Goal: Purchase product/service

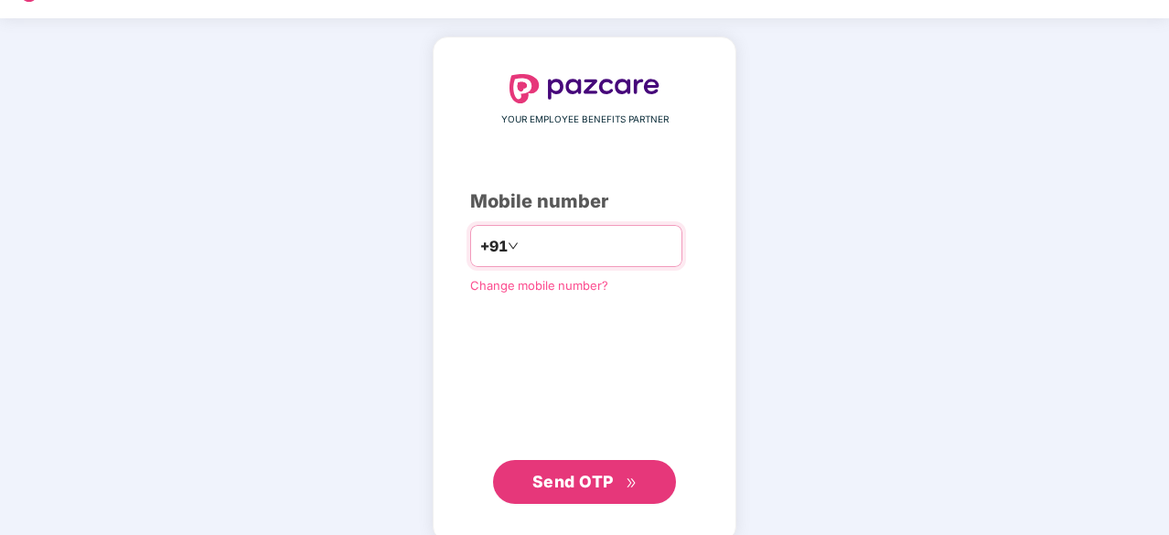
scroll to position [70, 0]
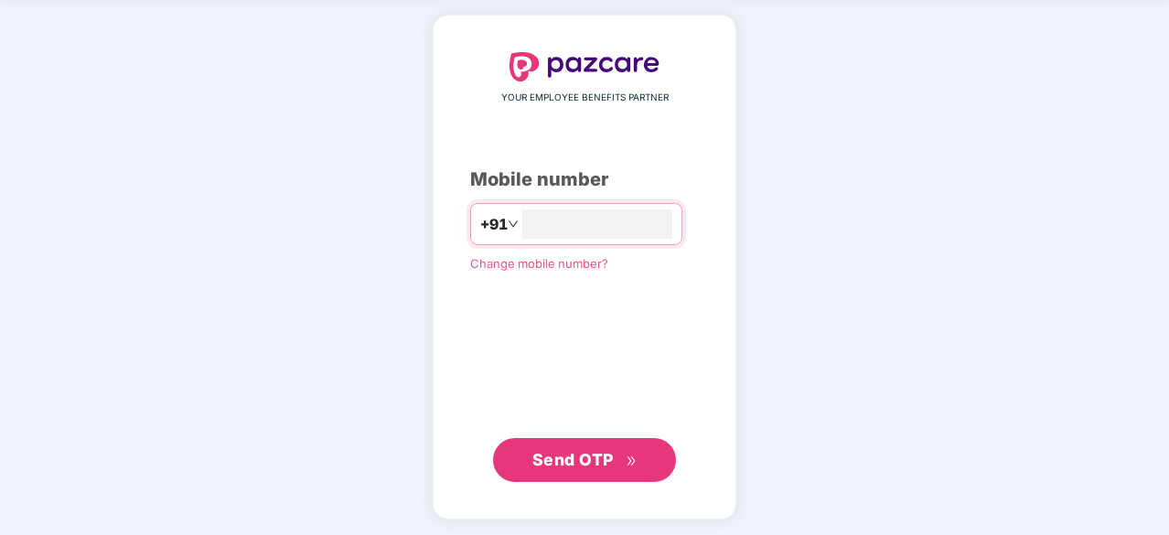
type input "**********"
click at [606, 455] on span "Send OTP" at bounding box center [572, 458] width 81 height 19
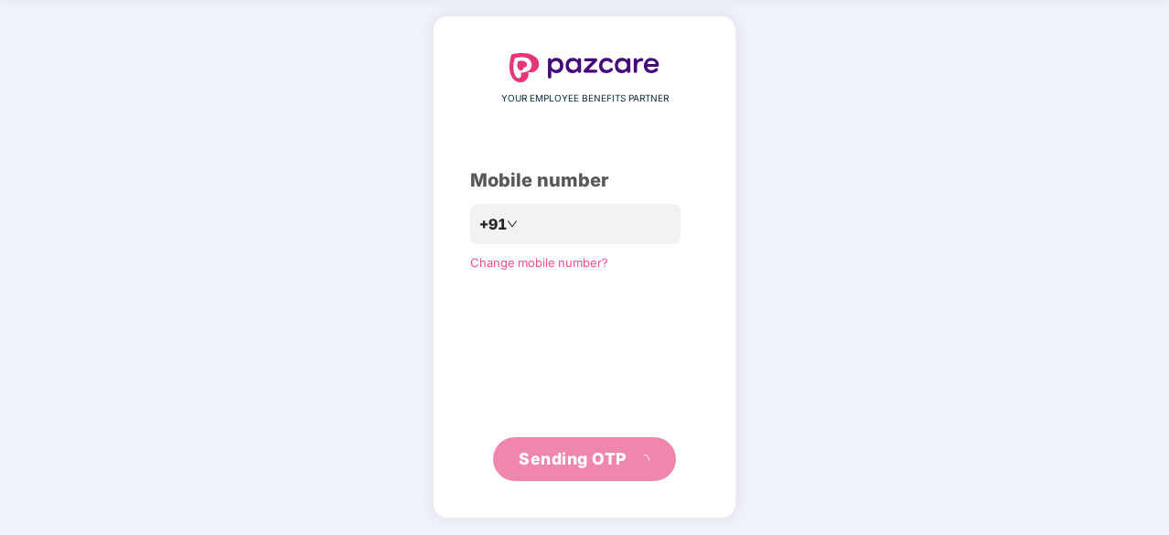
scroll to position [60, 0]
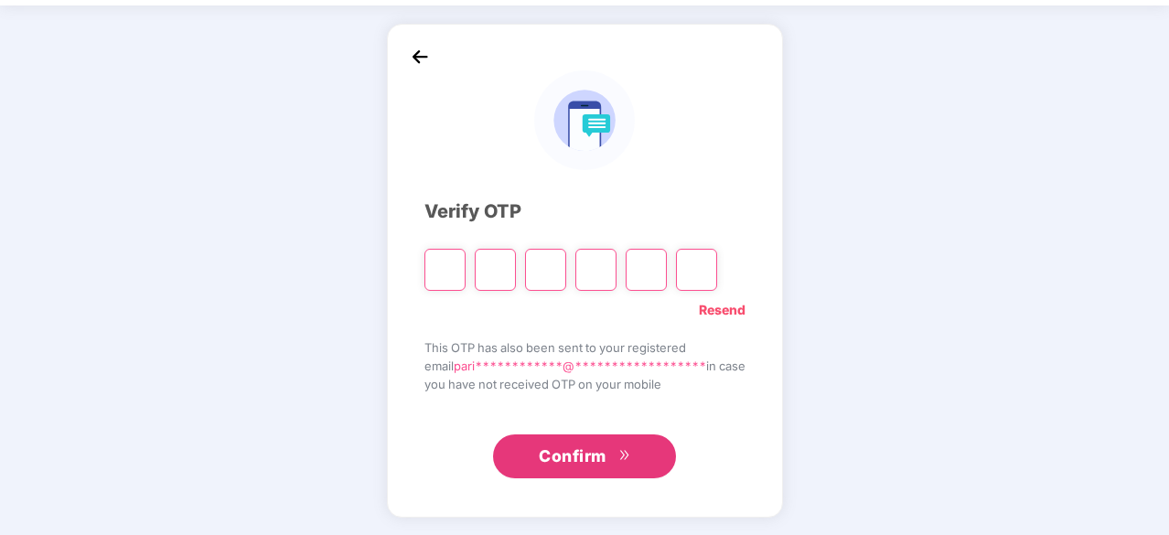
type input "*"
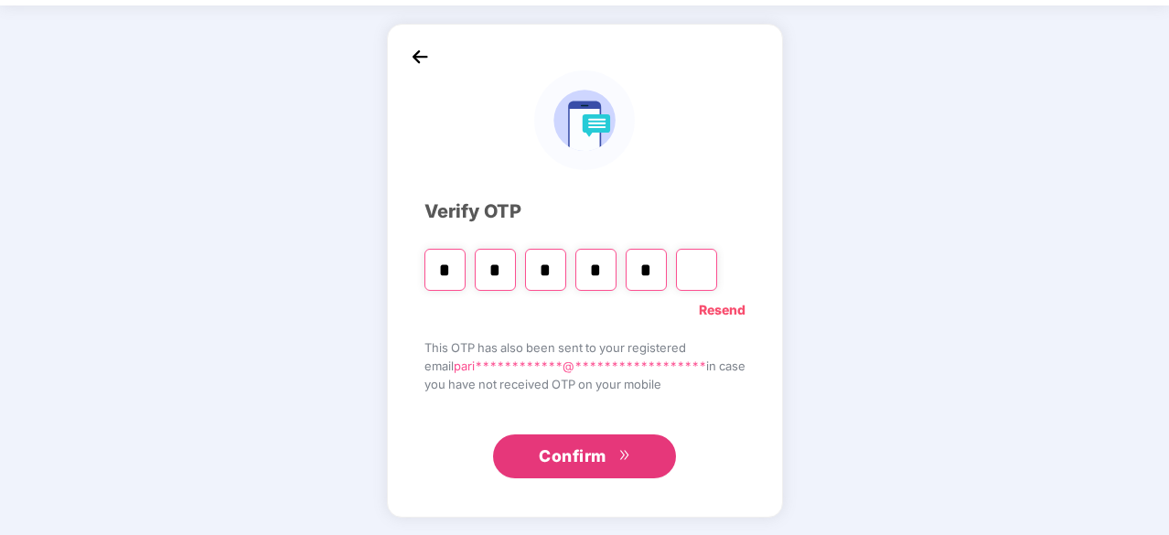
type input "*"
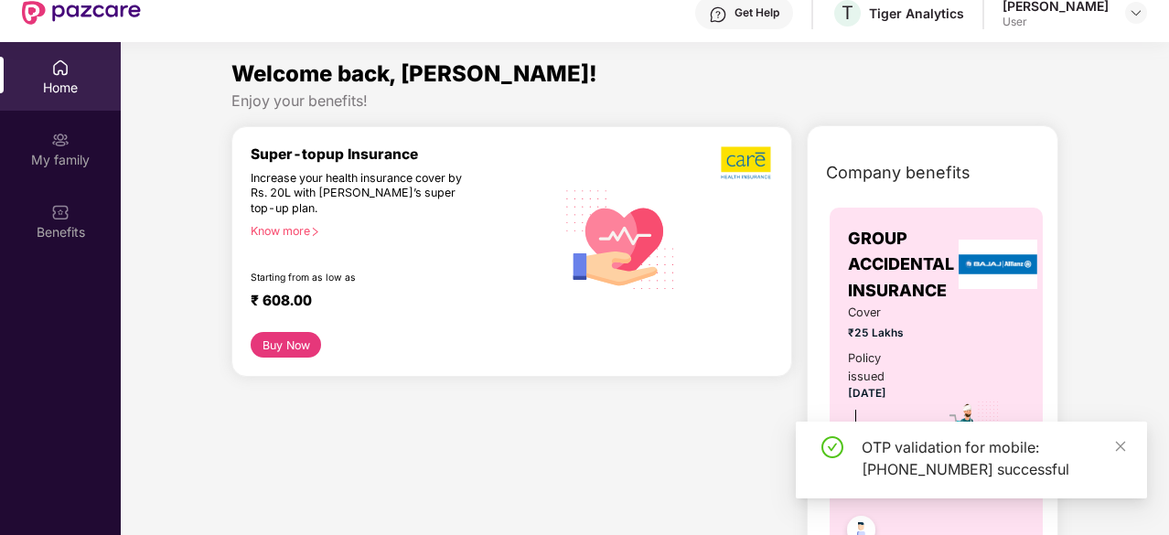
scroll to position [0, 0]
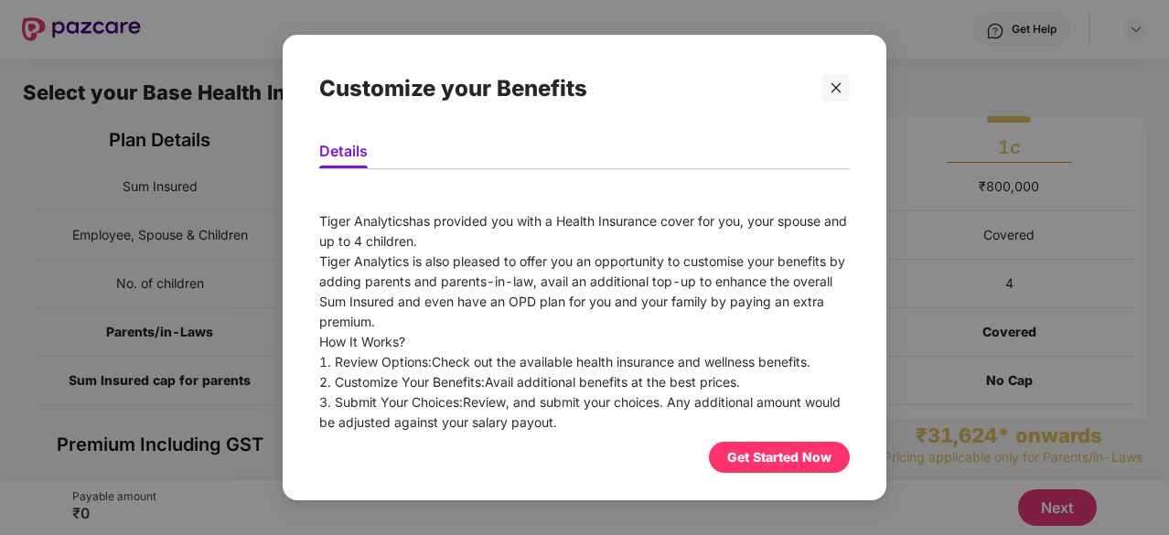
click at [768, 455] on div "Get Started Now" at bounding box center [779, 457] width 104 height 20
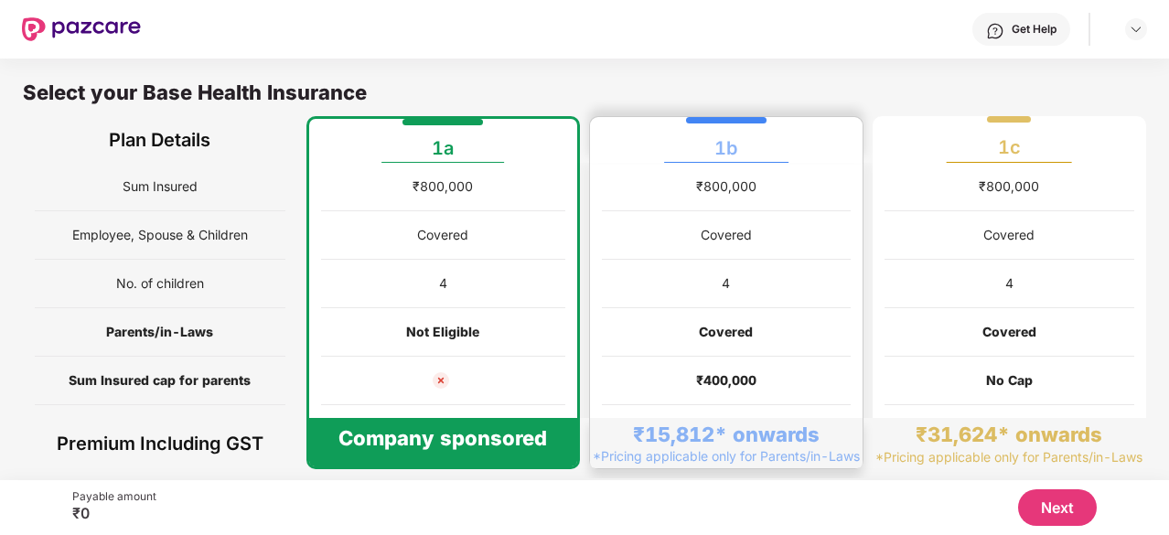
click at [746, 363] on div "₹400,000" at bounding box center [726, 381] width 249 height 48
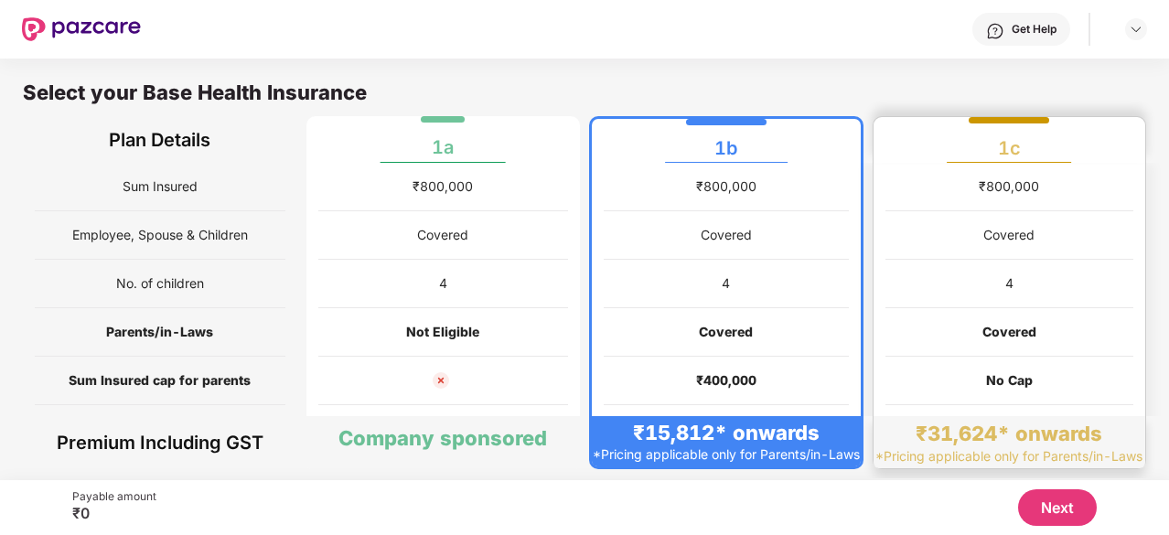
click at [905, 310] on div "Covered" at bounding box center [1009, 332] width 249 height 48
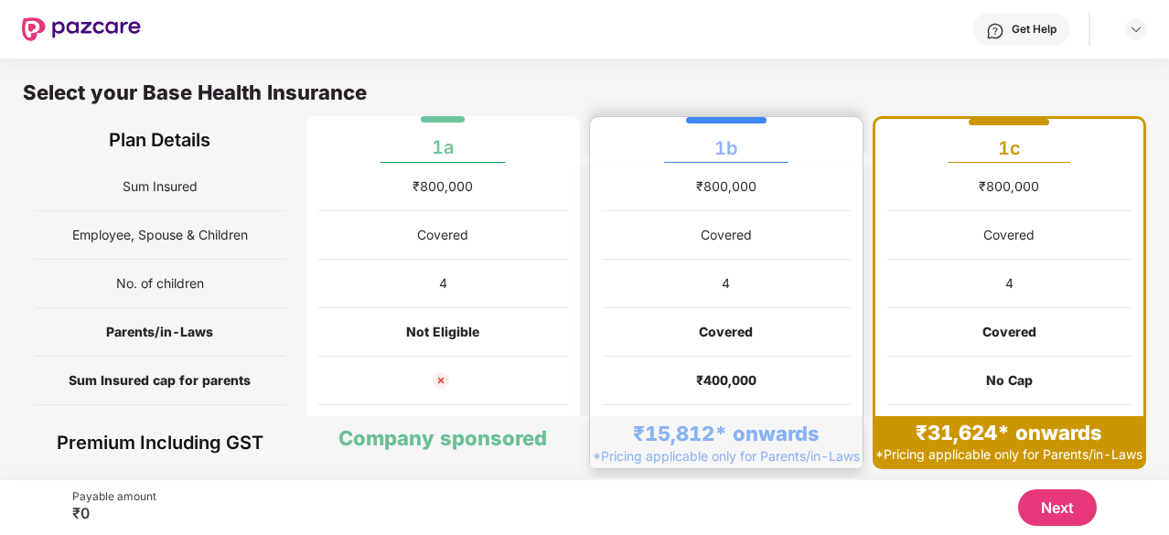
click at [685, 310] on div "Covered" at bounding box center [726, 332] width 249 height 48
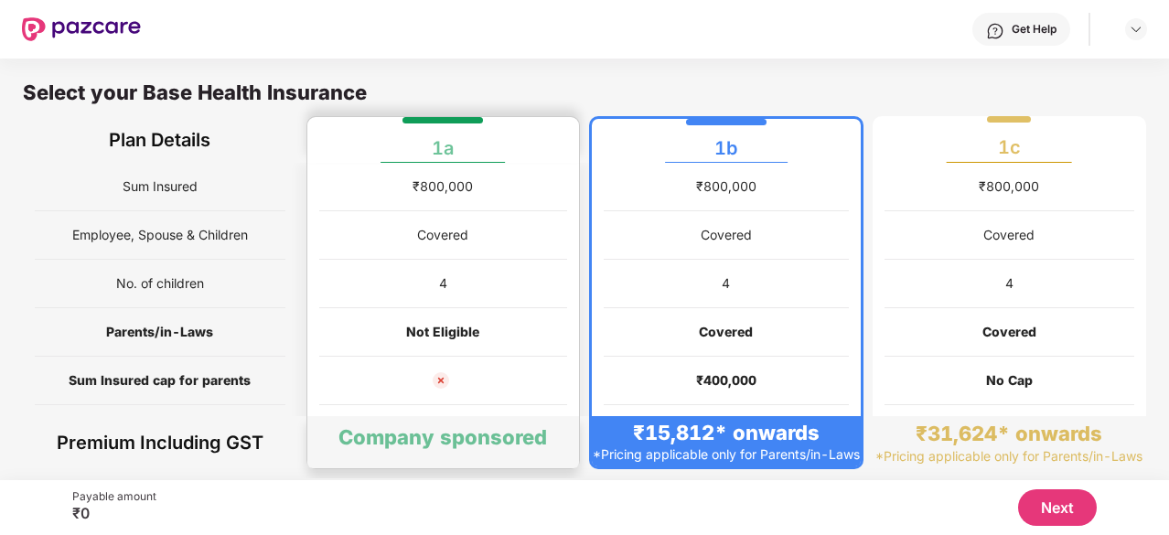
click at [464, 303] on div "4" at bounding box center [443, 284] width 249 height 48
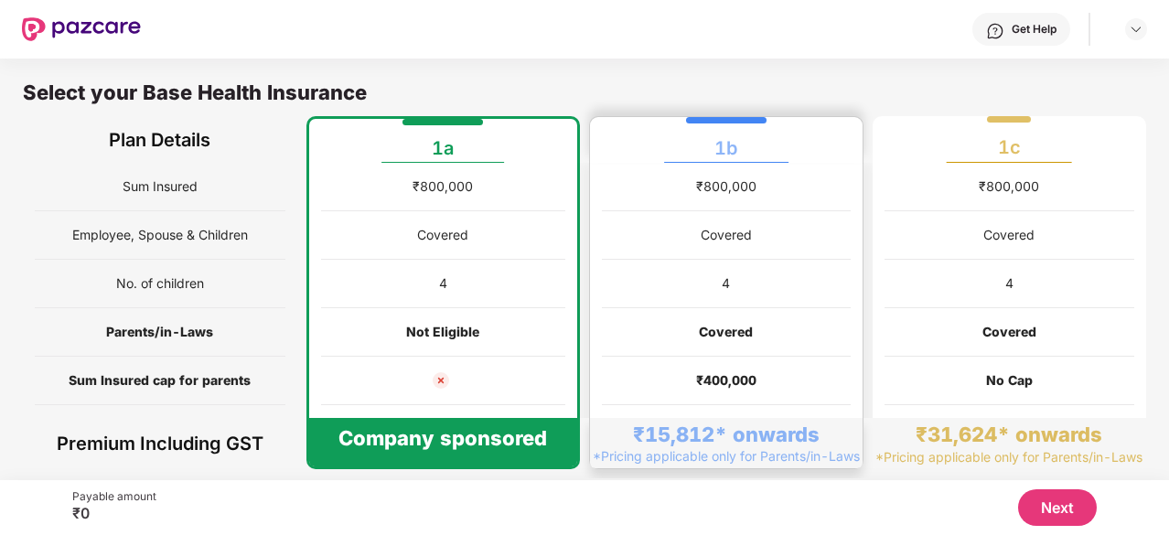
click at [664, 334] on div "Covered" at bounding box center [726, 332] width 249 height 48
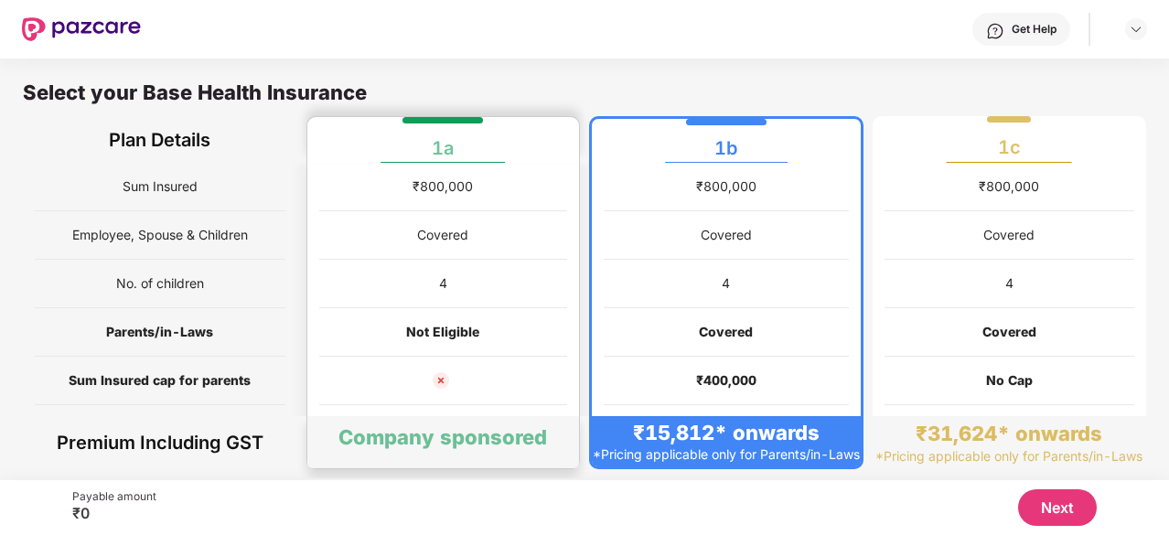
click at [420, 315] on div "Not Eligible" at bounding box center [443, 332] width 249 height 48
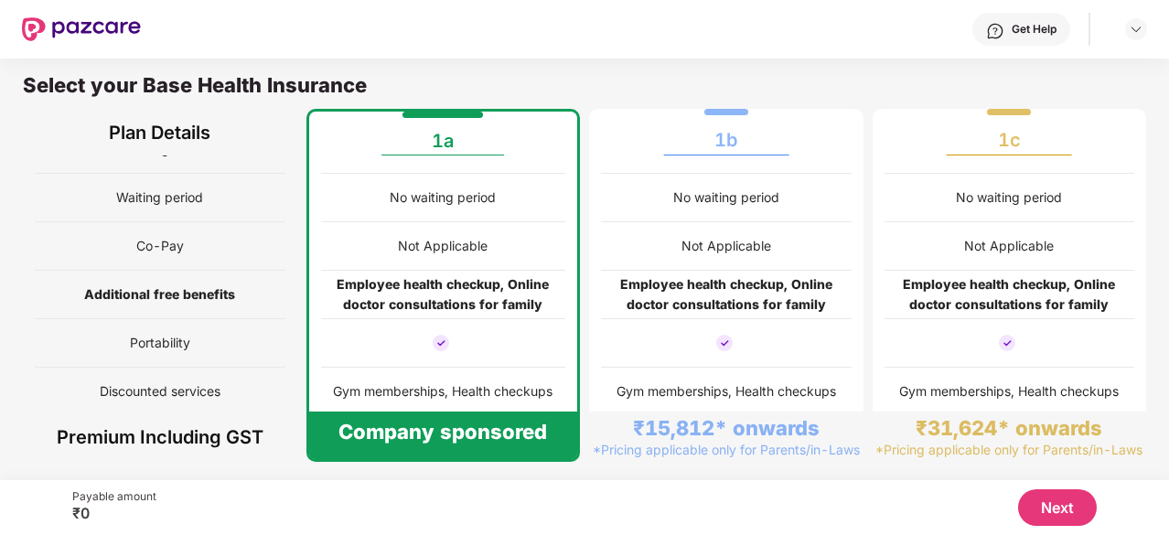
scroll to position [9, 0]
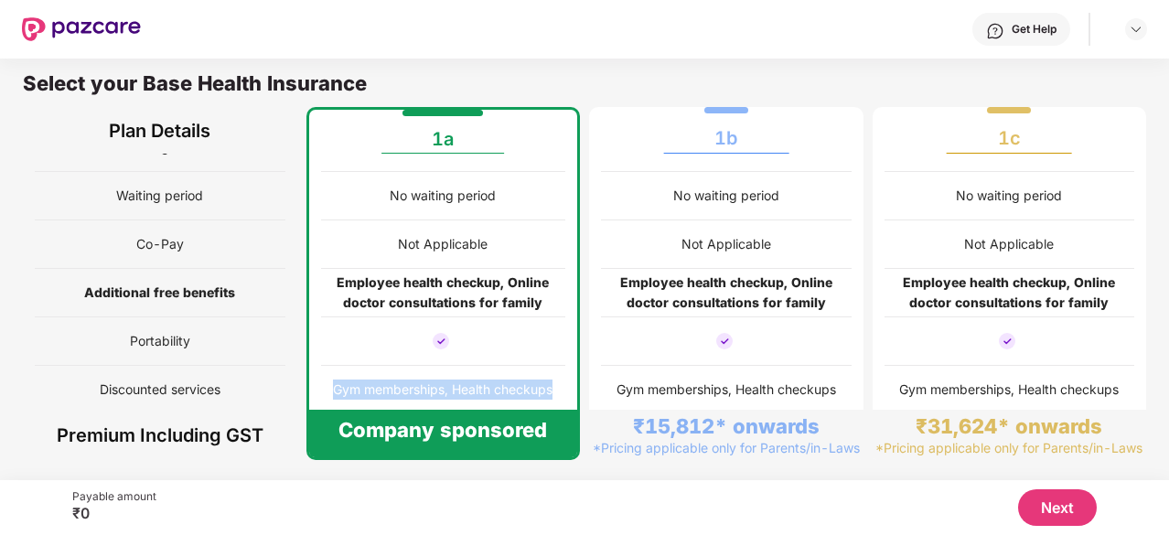
drag, startPoint x: 333, startPoint y: 380, endPoint x: 550, endPoint y: 392, distance: 217.1
click at [550, 392] on div "Gym memberships, Health checkups" at bounding box center [442, 390] width 219 height 20
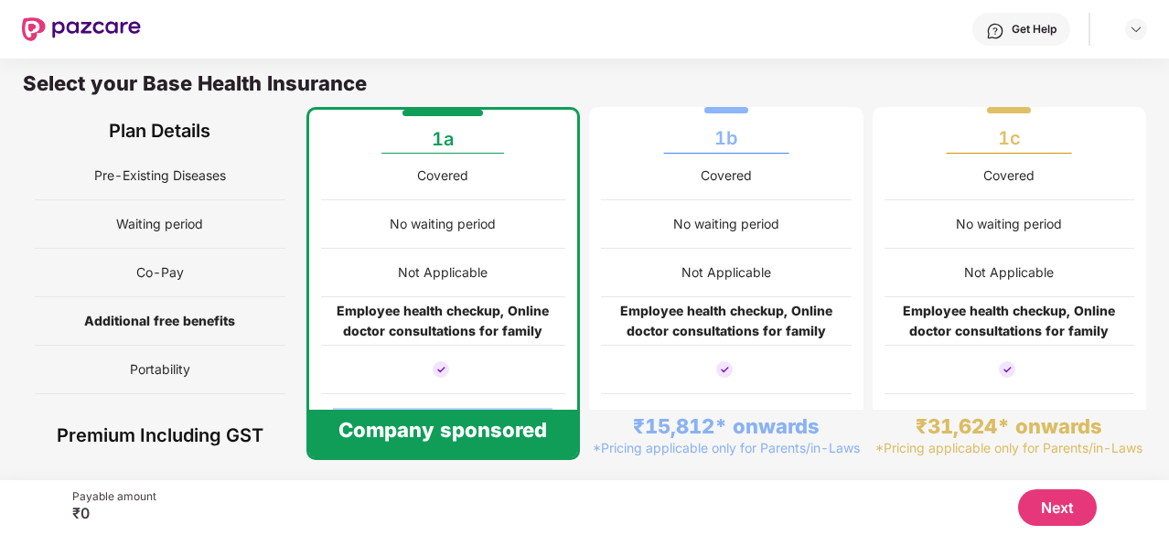
scroll to position [273, 0]
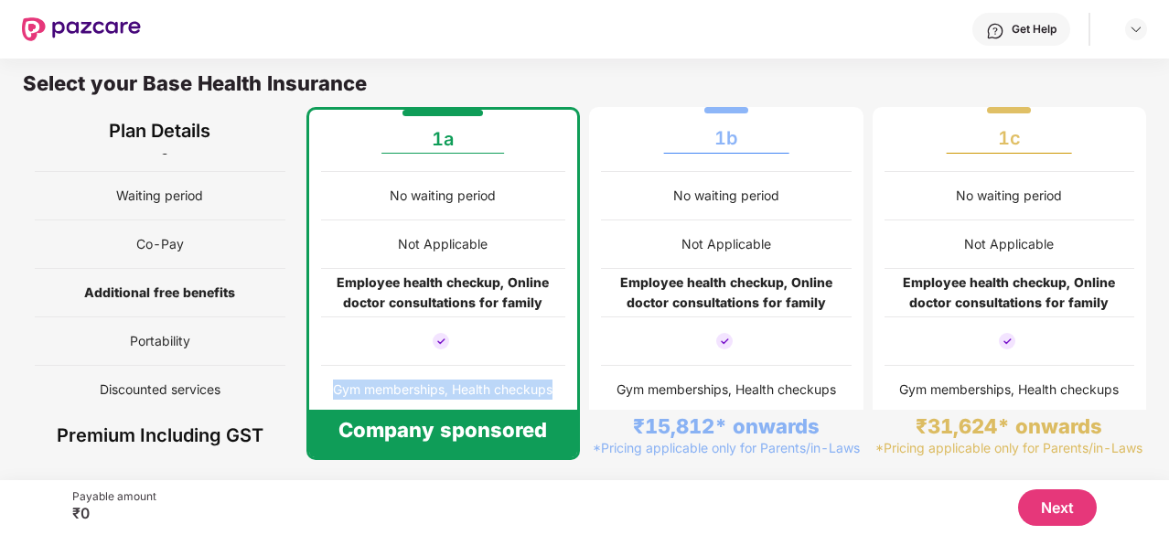
click at [363, 387] on div "Gym memberships, Health checkups" at bounding box center [442, 390] width 219 height 20
drag, startPoint x: 334, startPoint y: 380, endPoint x: 568, endPoint y: 384, distance: 234.1
click at [568, 384] on div "₹800,000 Covered 4 Not Eligible Covered No waiting period Not Applicable Employ…" at bounding box center [443, 147] width 274 height 533
click at [319, 484] on div "Payable amount ₹0 Next" at bounding box center [584, 507] width 1024 height 55
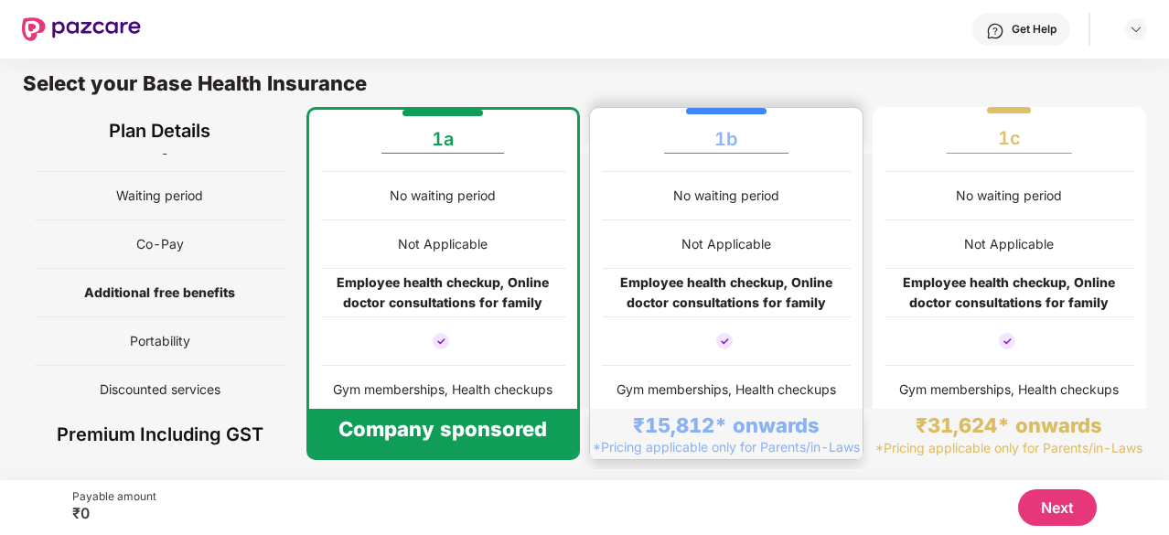
click at [646, 136] on div "1b" at bounding box center [726, 131] width 249 height 46
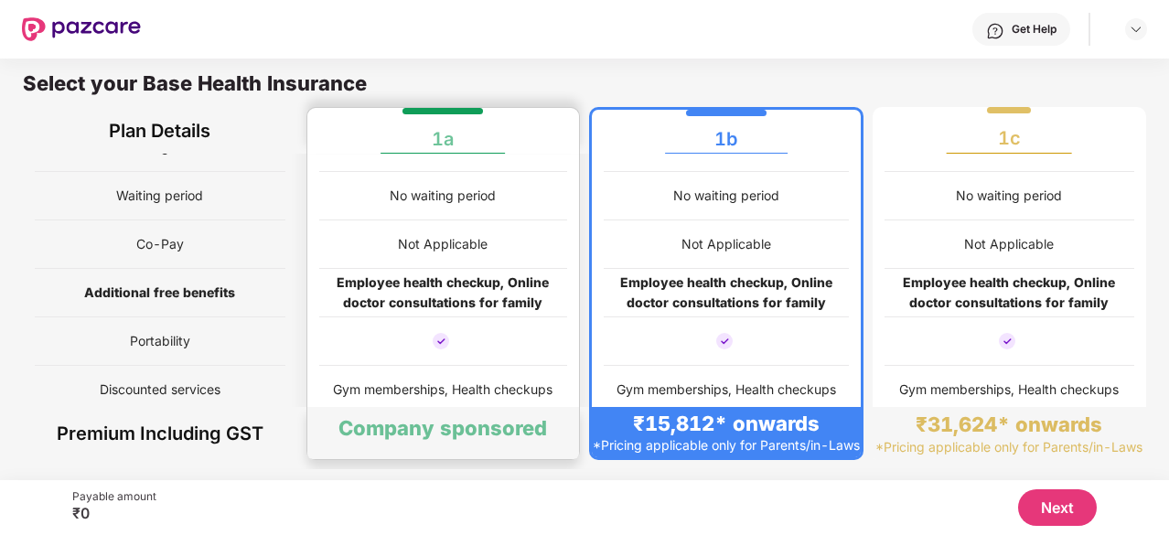
click at [535, 136] on div "1a" at bounding box center [443, 131] width 249 height 46
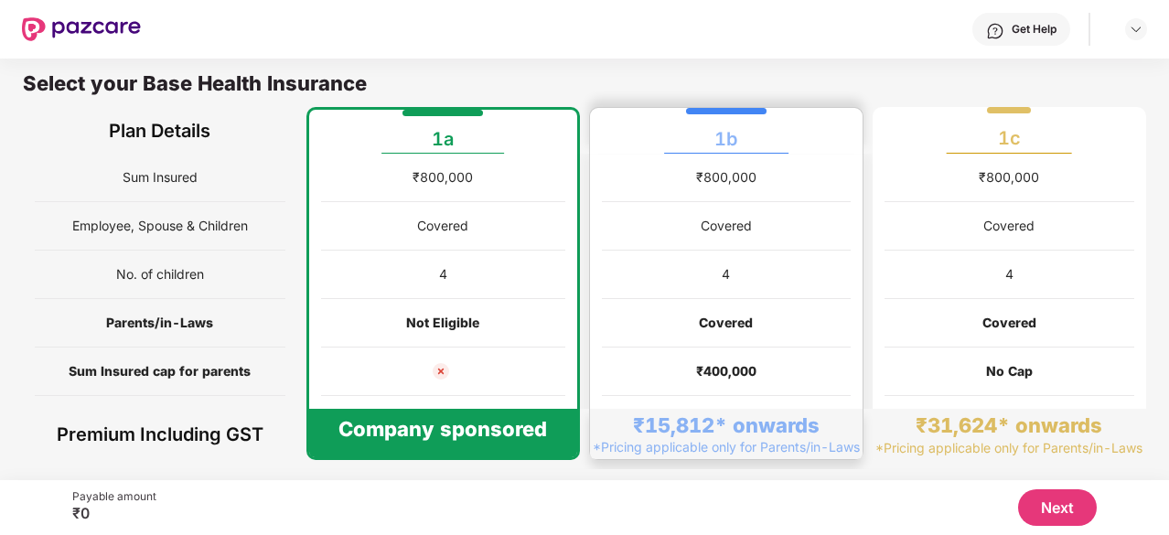
scroll to position [91, 0]
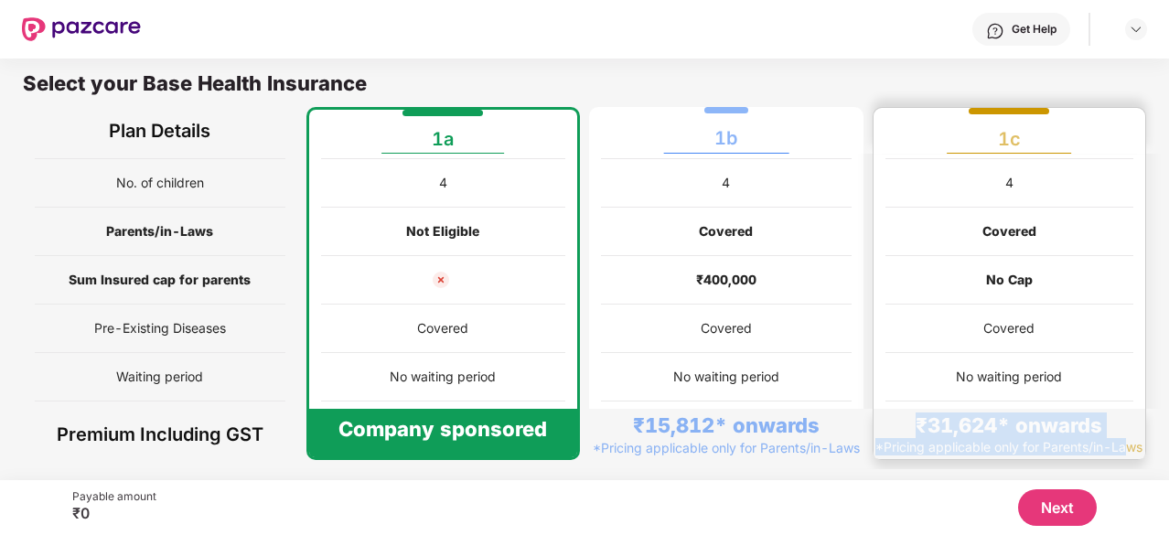
drag, startPoint x: 907, startPoint y: 423, endPoint x: 1124, endPoint y: 425, distance: 216.7
click at [1124, 425] on div "₹31,624* onwards *Pricing applicable only for Parents/in-Laws" at bounding box center [1009, 434] width 273 height 50
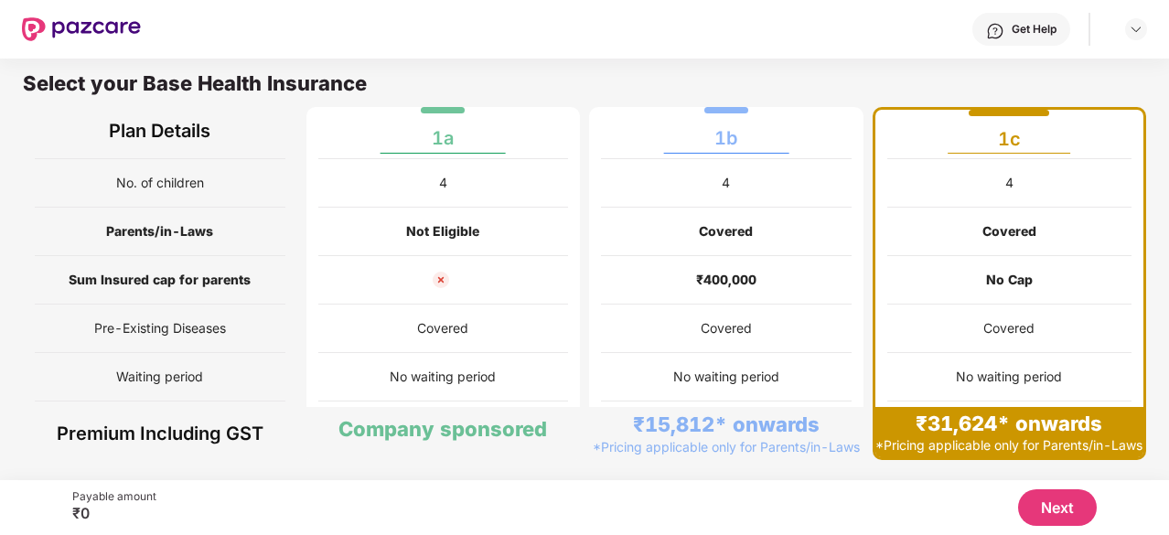
click at [976, 290] on div "No Cap" at bounding box center [1009, 280] width 245 height 48
click at [766, 275] on div "₹400,000" at bounding box center [726, 280] width 249 height 48
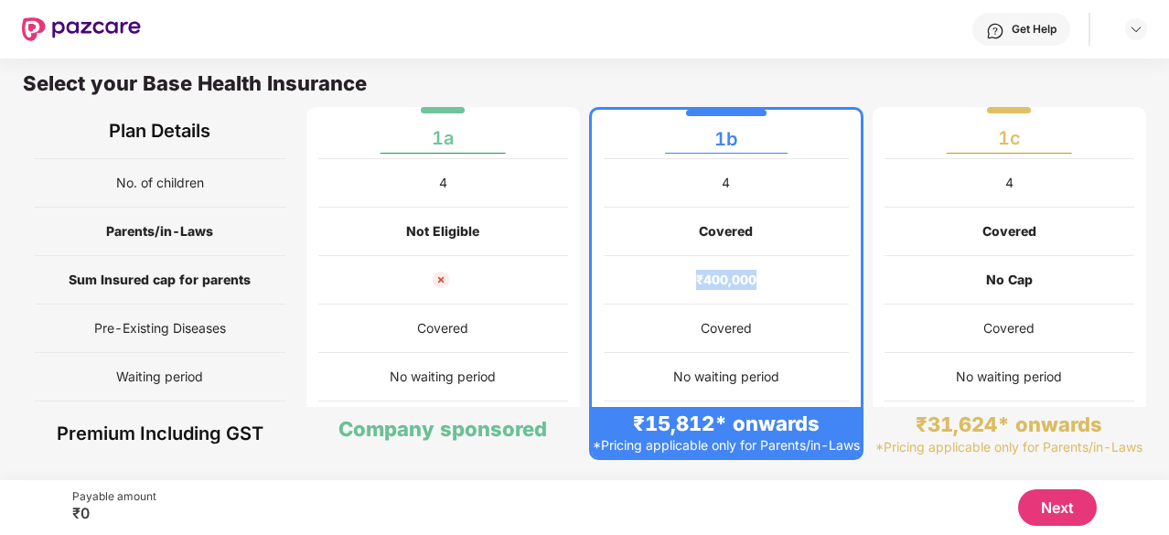
drag, startPoint x: 690, startPoint y: 277, endPoint x: 776, endPoint y: 285, distance: 85.4
click at [776, 285] on div "₹400,000" at bounding box center [726, 280] width 245 height 48
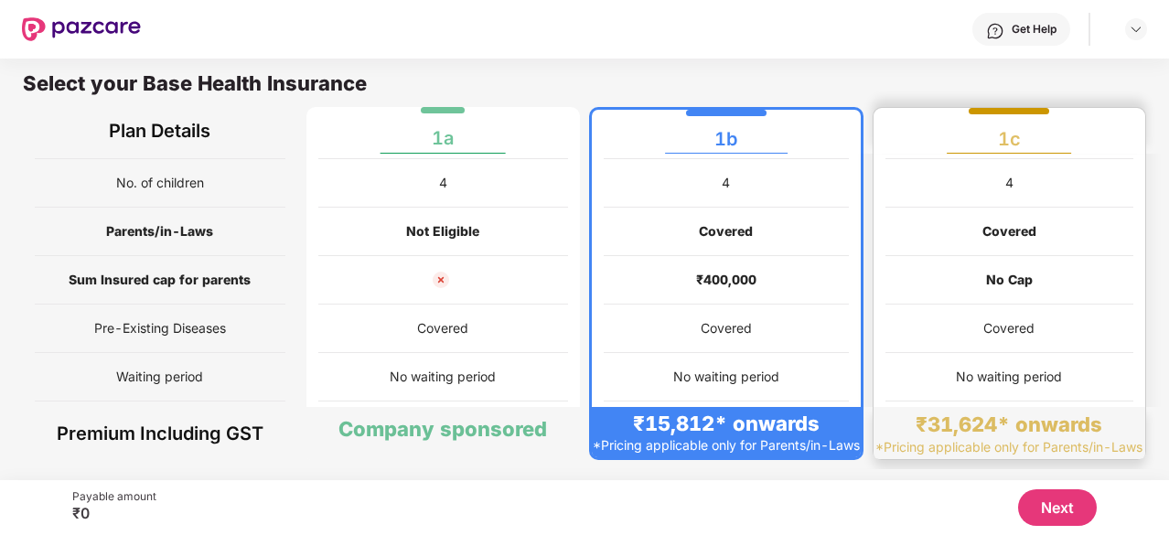
click at [1086, 266] on div "No Cap" at bounding box center [1009, 280] width 249 height 48
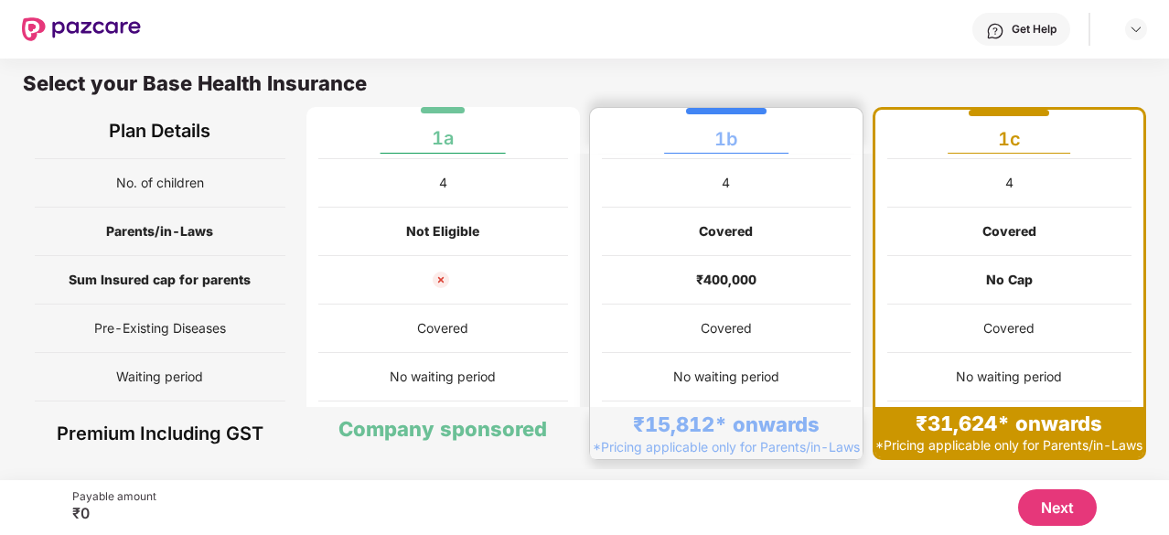
click at [752, 208] on div "Covered" at bounding box center [726, 232] width 249 height 48
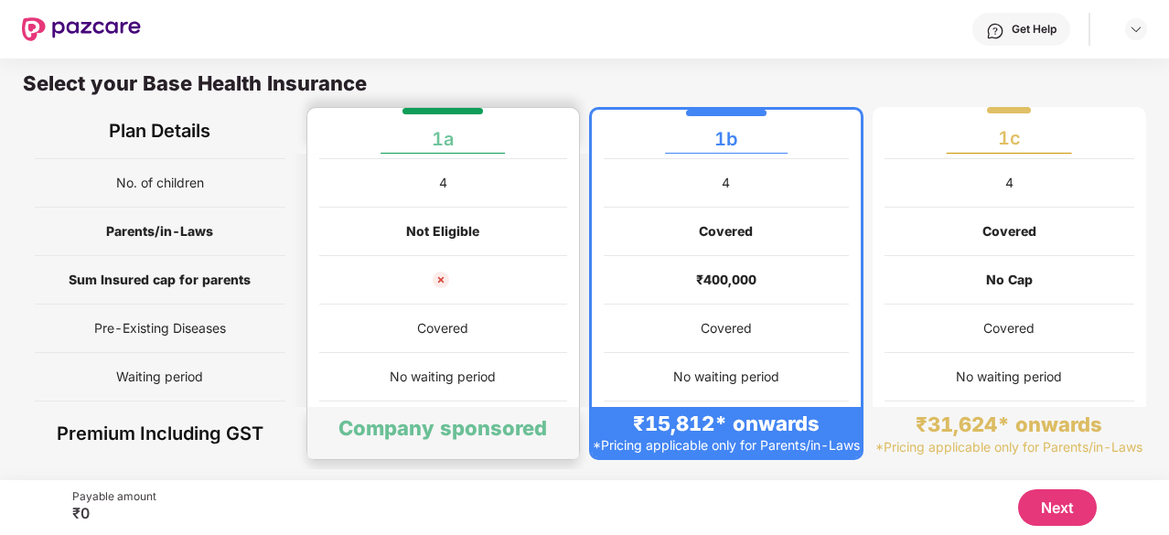
click at [541, 193] on div "4" at bounding box center [443, 183] width 249 height 48
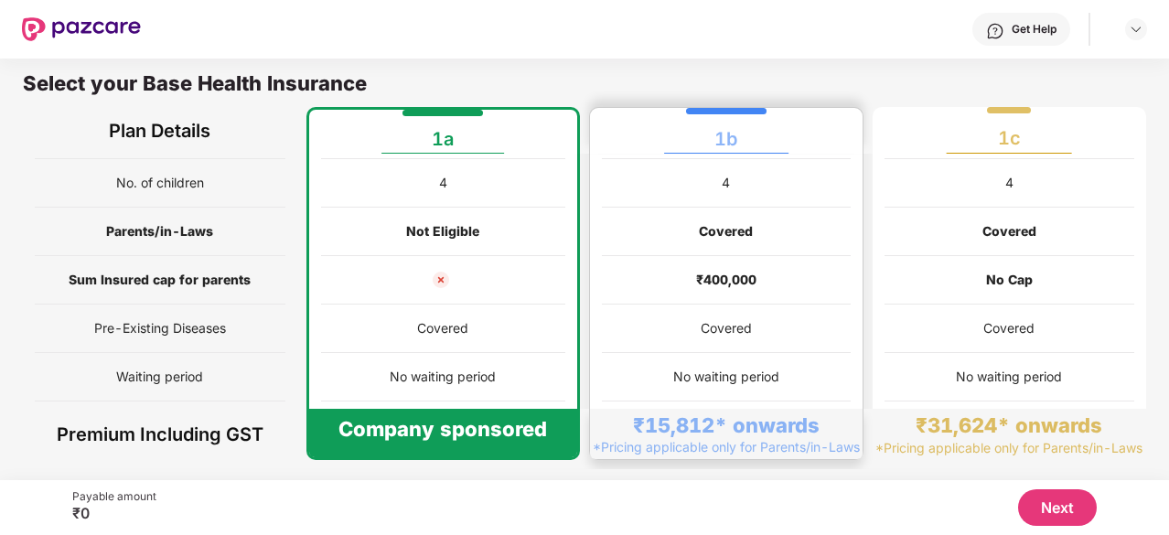
click at [711, 202] on div "4" at bounding box center [726, 183] width 249 height 48
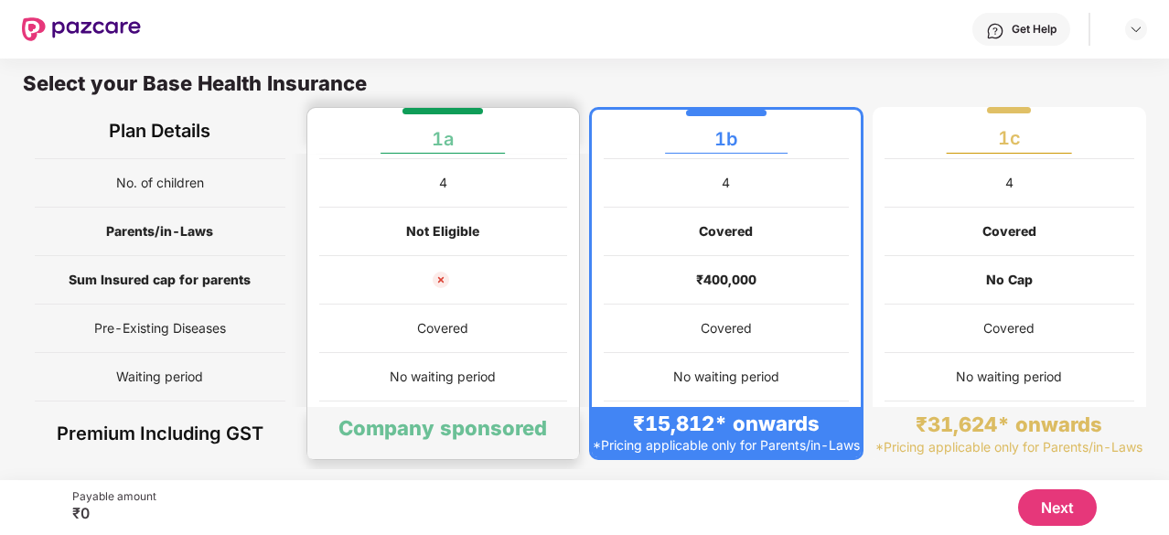
click at [572, 191] on div "₹800,000 Covered 4 Not Eligible Covered No waiting period Not Applicable Employ…" at bounding box center [443, 328] width 274 height 533
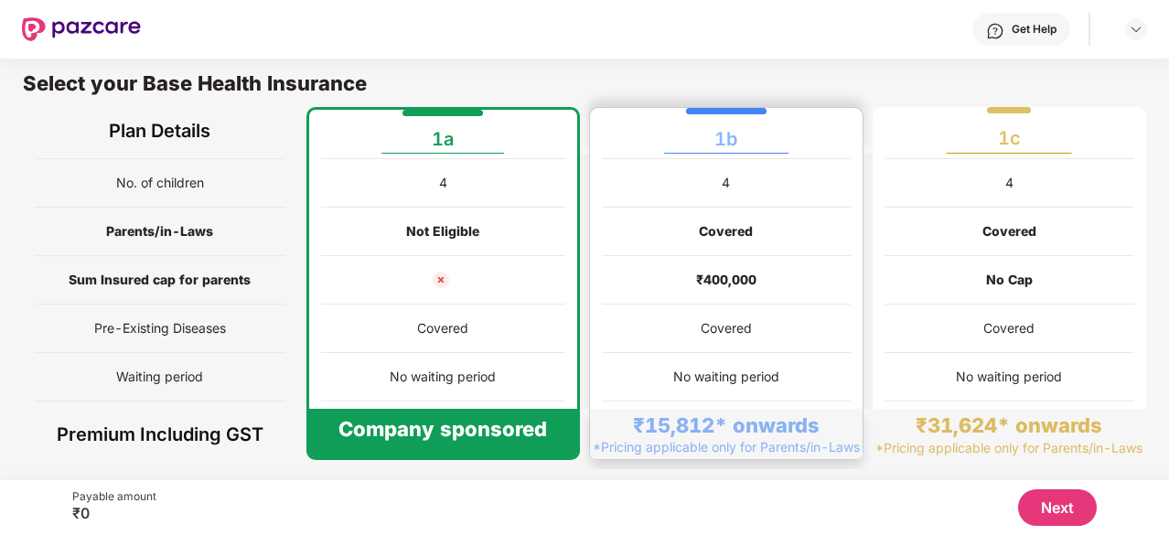
click at [708, 206] on div "4" at bounding box center [726, 183] width 249 height 48
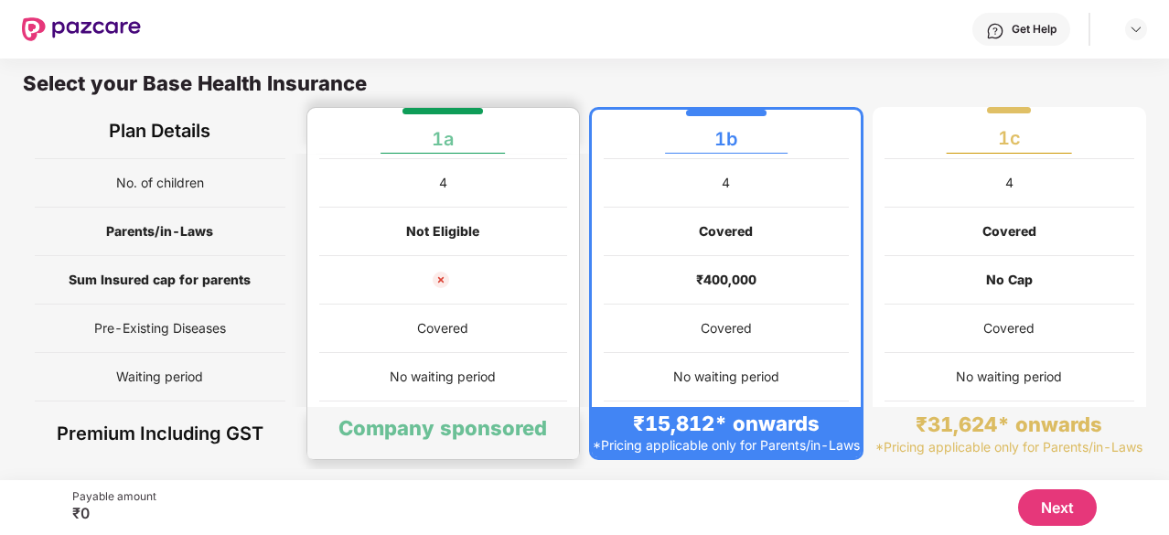
click at [488, 183] on div "4" at bounding box center [443, 183] width 249 height 48
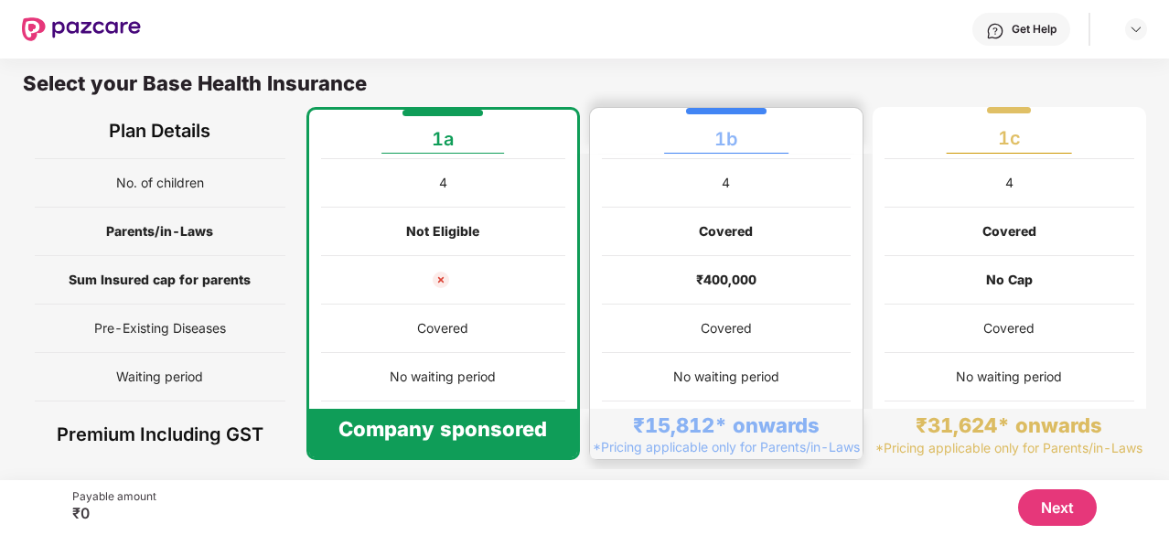
click at [676, 208] on div "Covered" at bounding box center [726, 232] width 249 height 48
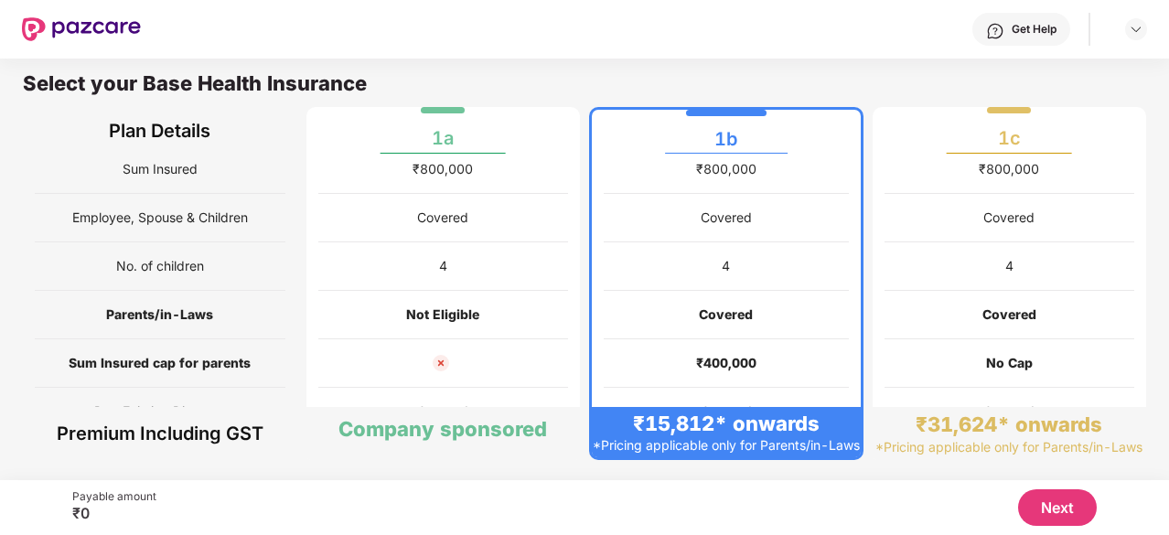
scroll to position [0, 0]
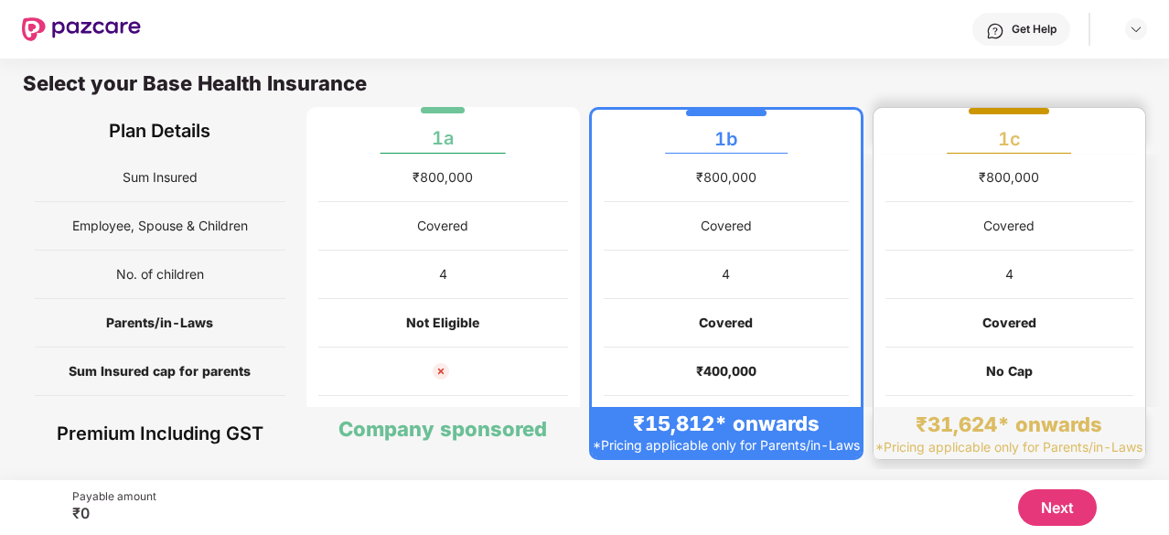
click at [940, 312] on div "Covered" at bounding box center [1009, 323] width 249 height 48
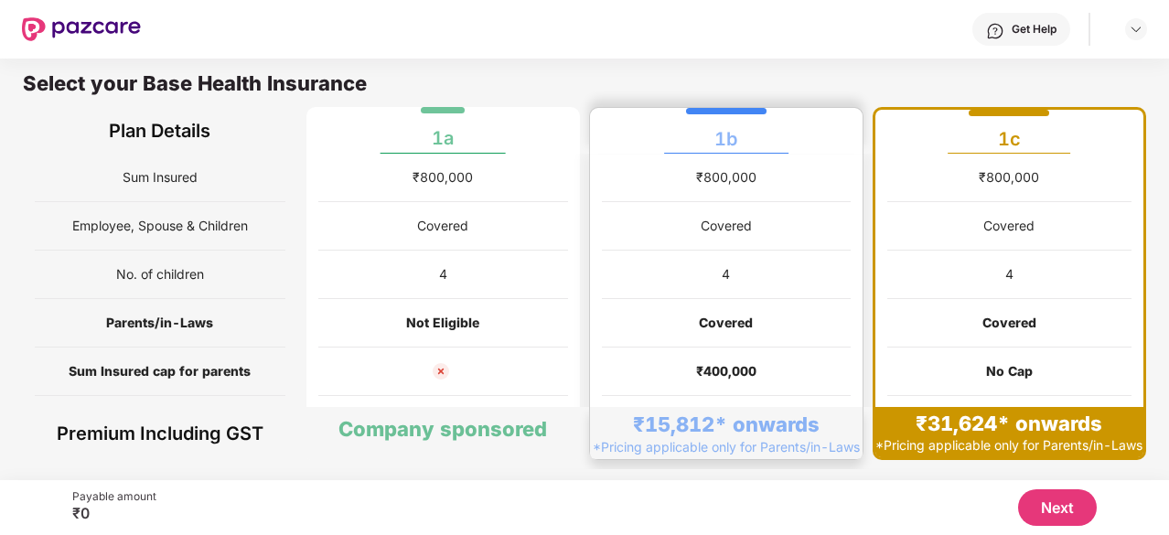
click at [745, 233] on div "Covered" at bounding box center [726, 226] width 51 height 20
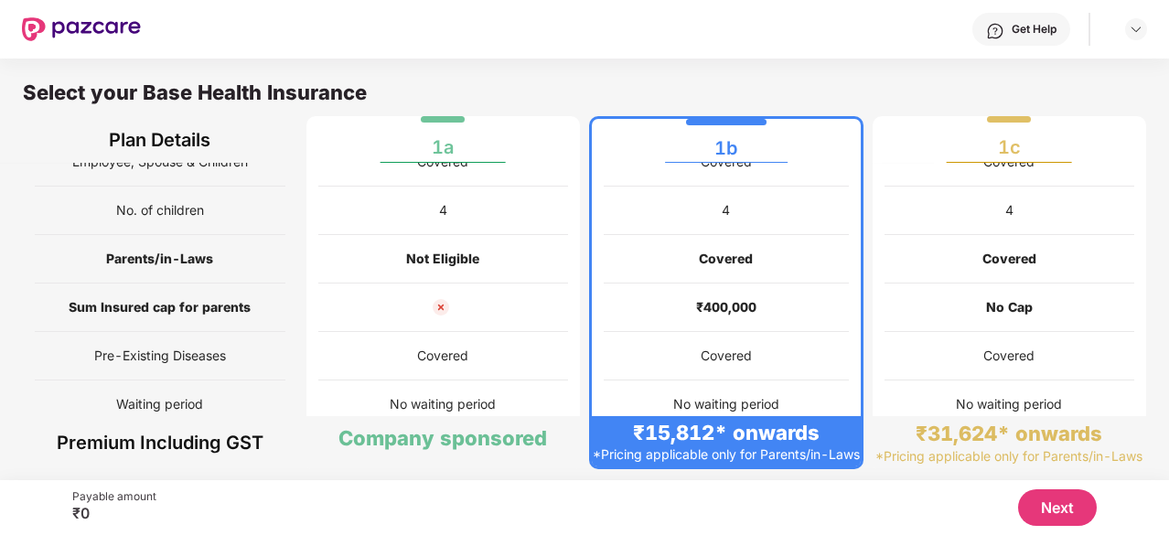
scroll to position [183, 0]
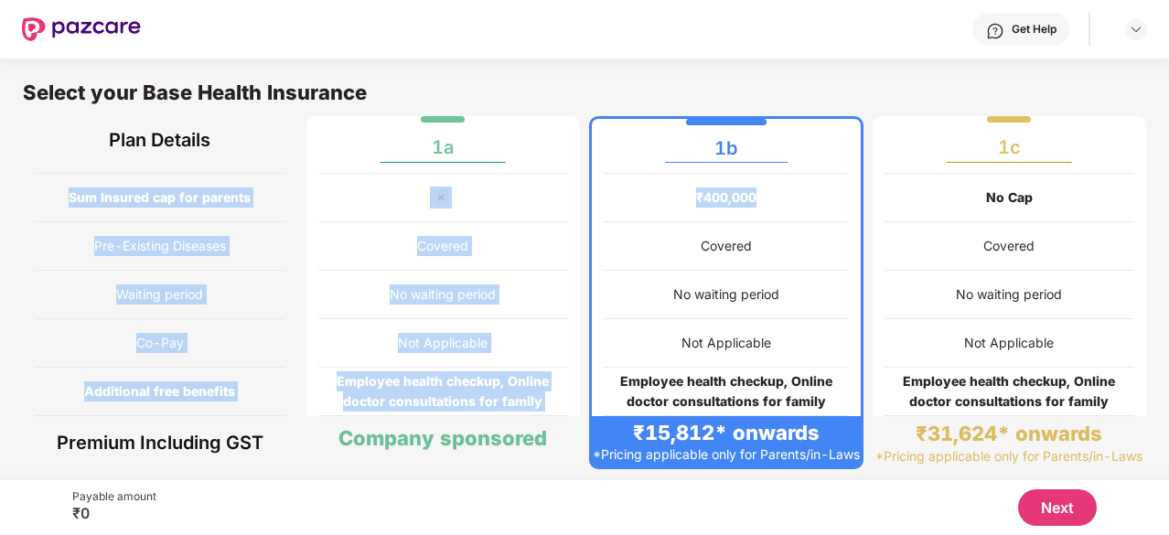
drag, startPoint x: 70, startPoint y: 193, endPoint x: 772, endPoint y: 186, distance: 701.5
click at [772, 186] on div "Sum Insured Employee, Spouse & Children No. of children Parents/in-Laws Sum Ins…" at bounding box center [584, 246] width 1123 height 533
click at [772, 186] on div "₹400,000" at bounding box center [726, 198] width 245 height 48
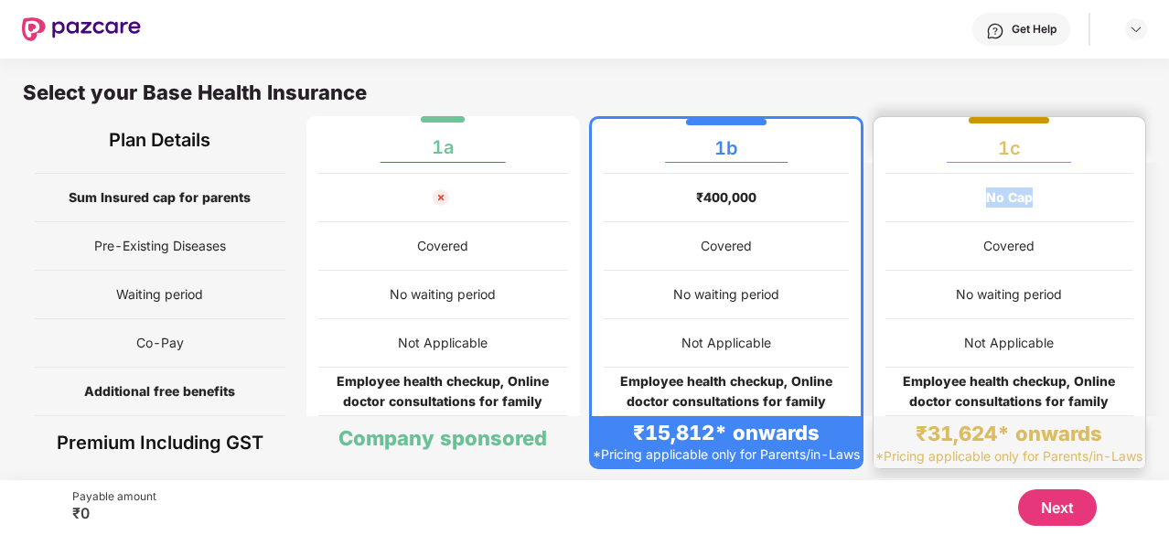
drag, startPoint x: 979, startPoint y: 188, endPoint x: 1044, endPoint y: 197, distance: 65.5
click at [1044, 197] on div "No Cap" at bounding box center [1009, 198] width 249 height 48
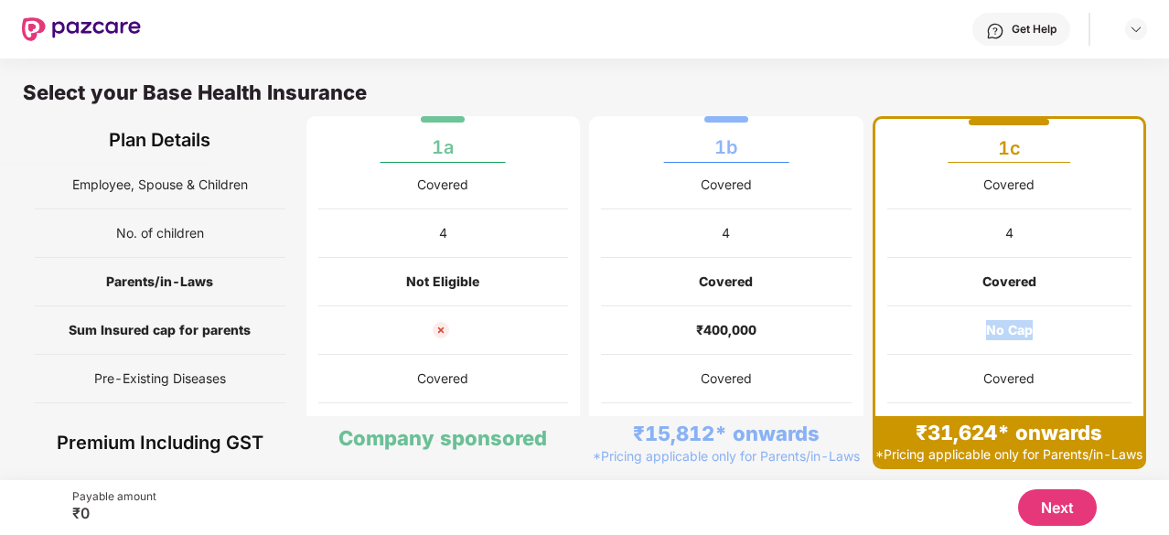
scroll to position [0, 0]
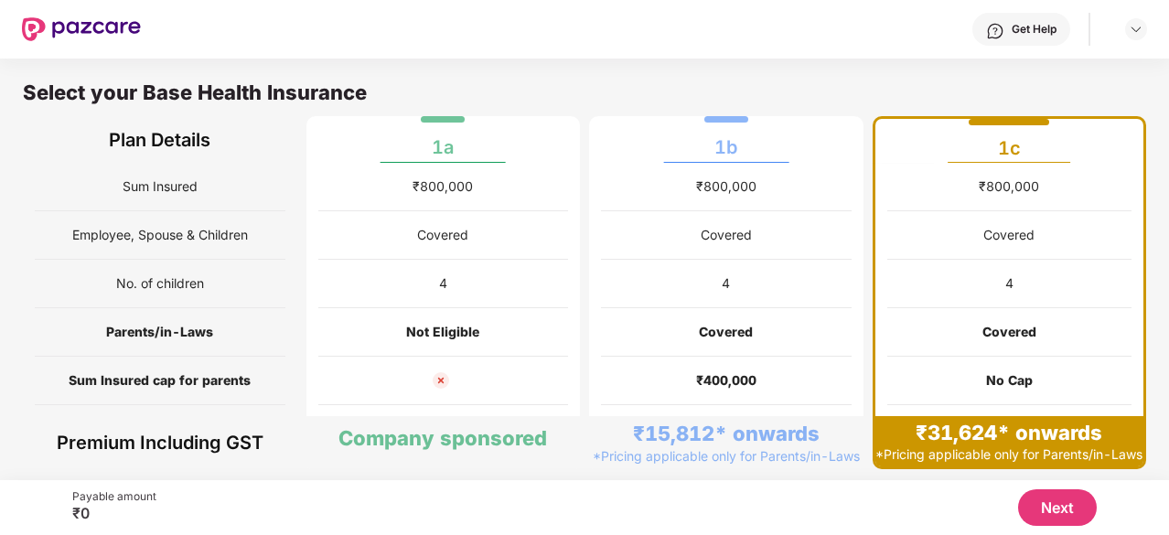
click at [702, 25] on div "Get Help" at bounding box center [644, 29] width 1006 height 59
drag, startPoint x: 11, startPoint y: 14, endPoint x: 175, endPoint y: 36, distance: 165.2
click at [175, 36] on header "Get Help" at bounding box center [584, 29] width 1169 height 59
click at [175, 36] on div "Get Help" at bounding box center [644, 29] width 1006 height 59
drag, startPoint x: 175, startPoint y: 36, endPoint x: 67, endPoint y: 8, distance: 111.3
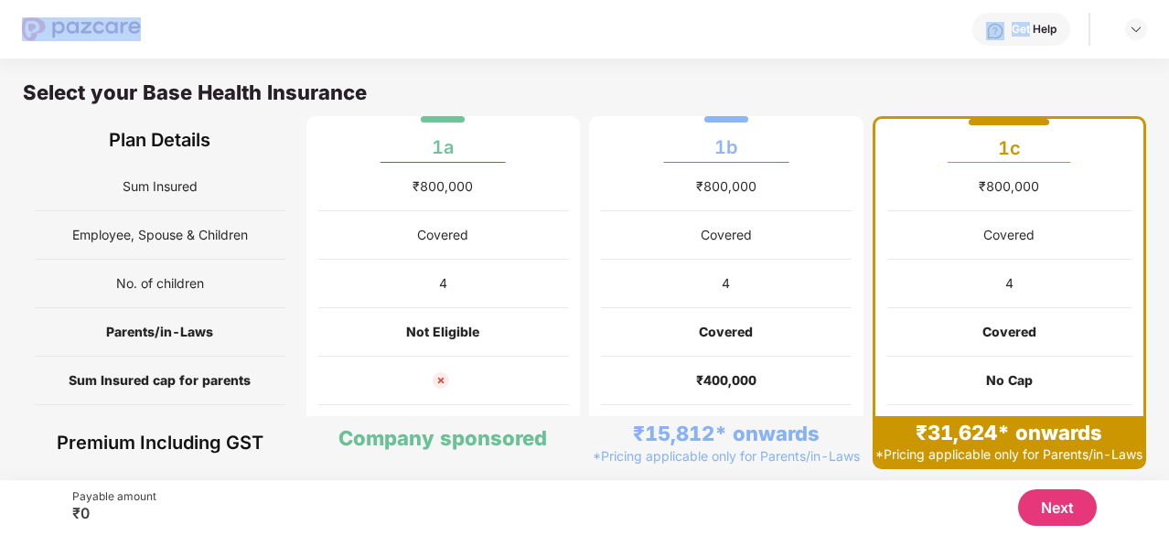
click at [67, 8] on div "Get Help" at bounding box center [584, 29] width 1125 height 59
click at [66, 6] on div at bounding box center [81, 29] width 119 height 59
drag, startPoint x: 20, startPoint y: 1, endPoint x: 187, endPoint y: 43, distance: 171.7
click at [187, 43] on header "Get Help" at bounding box center [584, 29] width 1169 height 59
click at [188, 43] on div "Get Help" at bounding box center [644, 29] width 1006 height 59
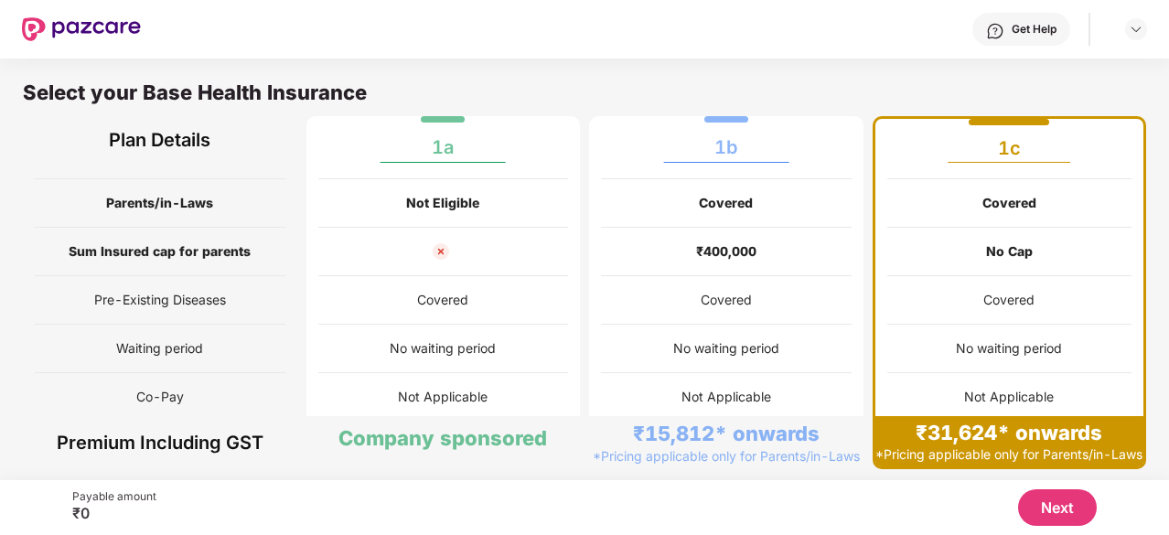
scroll to position [274, 0]
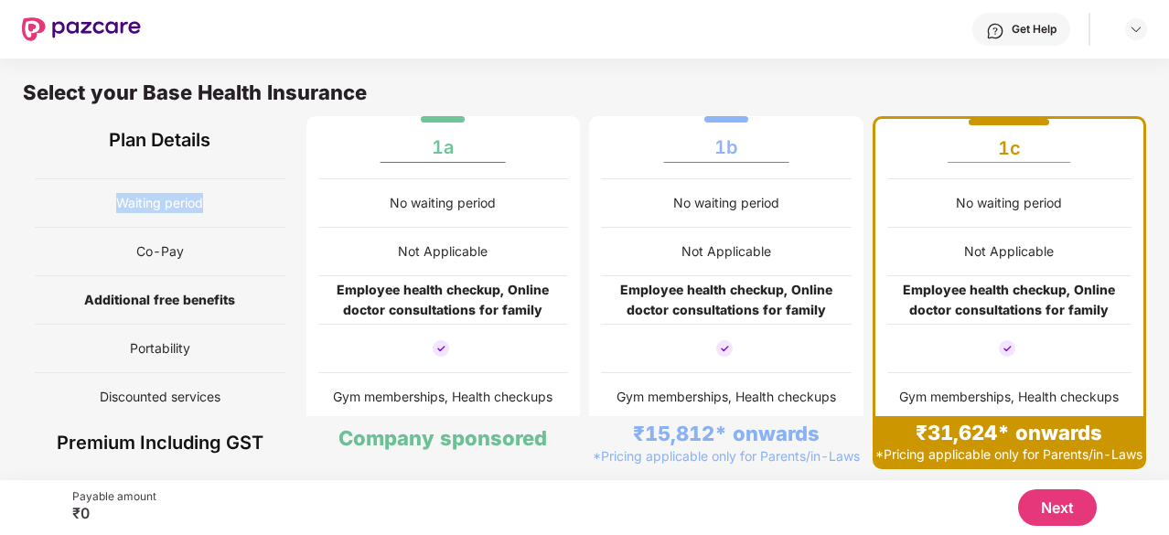
drag, startPoint x: 104, startPoint y: 198, endPoint x: 221, endPoint y: 201, distance: 117.1
click at [221, 201] on div "Waiting period" at bounding box center [160, 203] width 251 height 48
copy span "Waiting period"
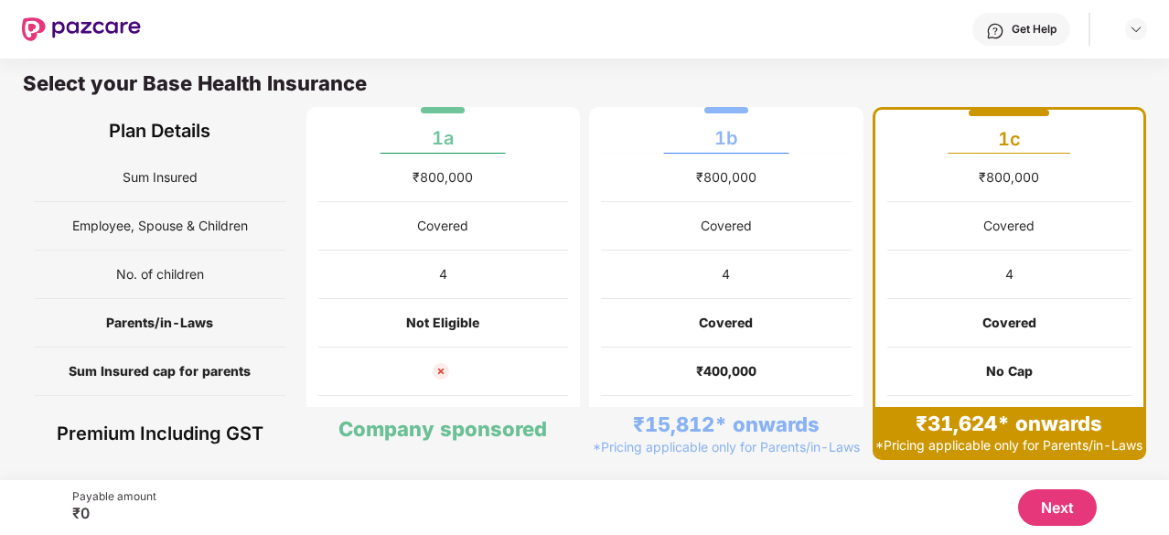
scroll to position [0, 0]
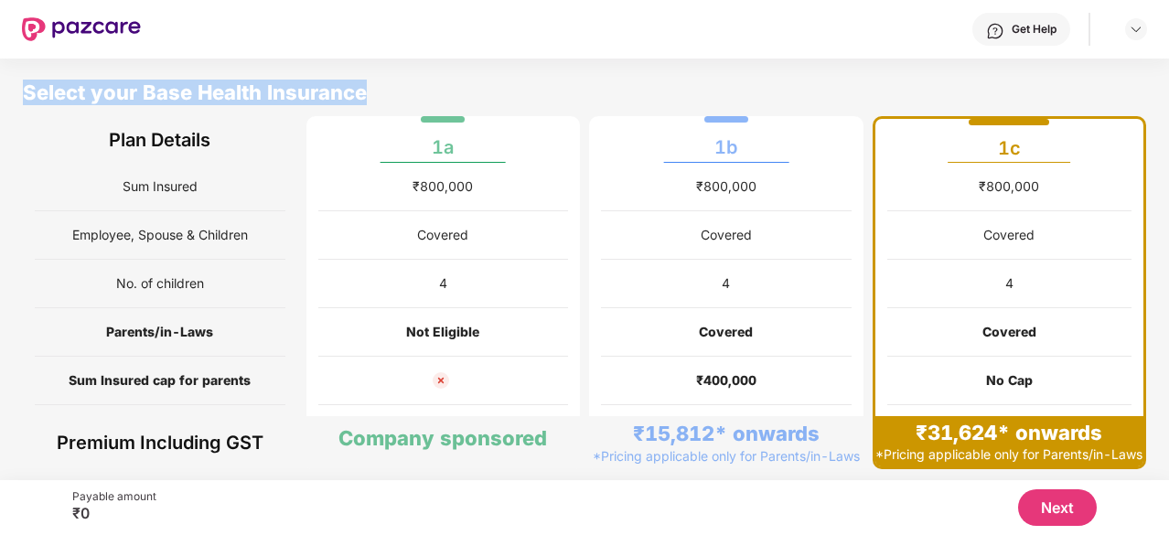
drag, startPoint x: 25, startPoint y: 89, endPoint x: 450, endPoint y: 83, distance: 425.3
click at [450, 83] on div "Select your Base Health Insurance" at bounding box center [584, 98] width 1123 height 37
click at [477, 78] on div "Select your Base Health Insurance Plan Details 1a 1b 1c" at bounding box center [584, 110] width 1169 height 106
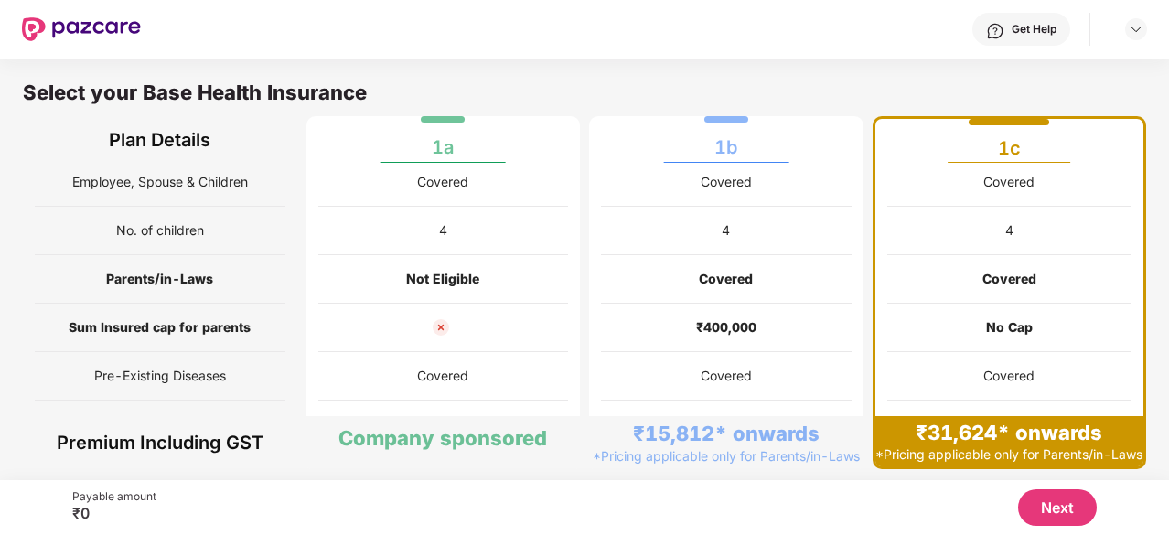
scroll to position [91, 0]
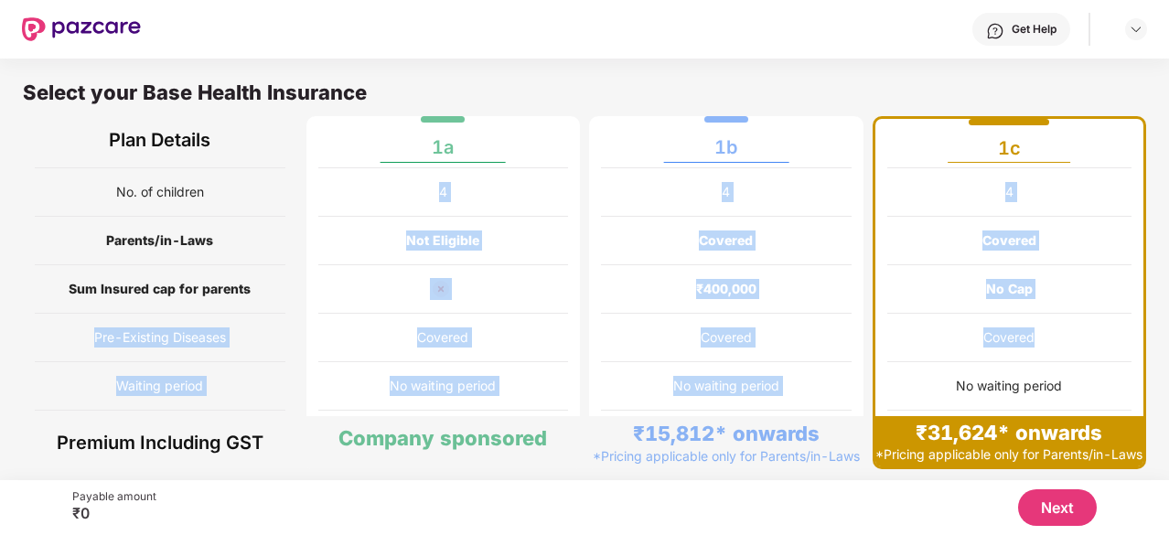
drag, startPoint x: 90, startPoint y: 332, endPoint x: 1061, endPoint y: 334, distance: 971.2
click at [1061, 334] on div "Sum Insured Employee, Spouse & Children No. of children Parents/in-Laws Sum Ins…" at bounding box center [584, 337] width 1123 height 533
click at [71, 341] on div "Pre-Existing Diseases" at bounding box center [160, 338] width 251 height 48
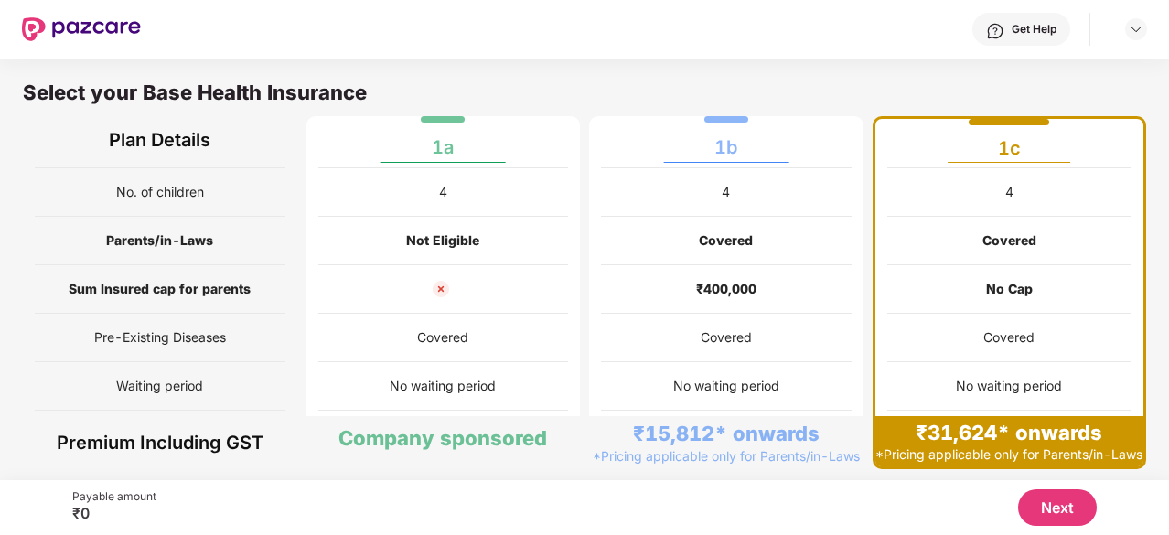
scroll to position [0, 0]
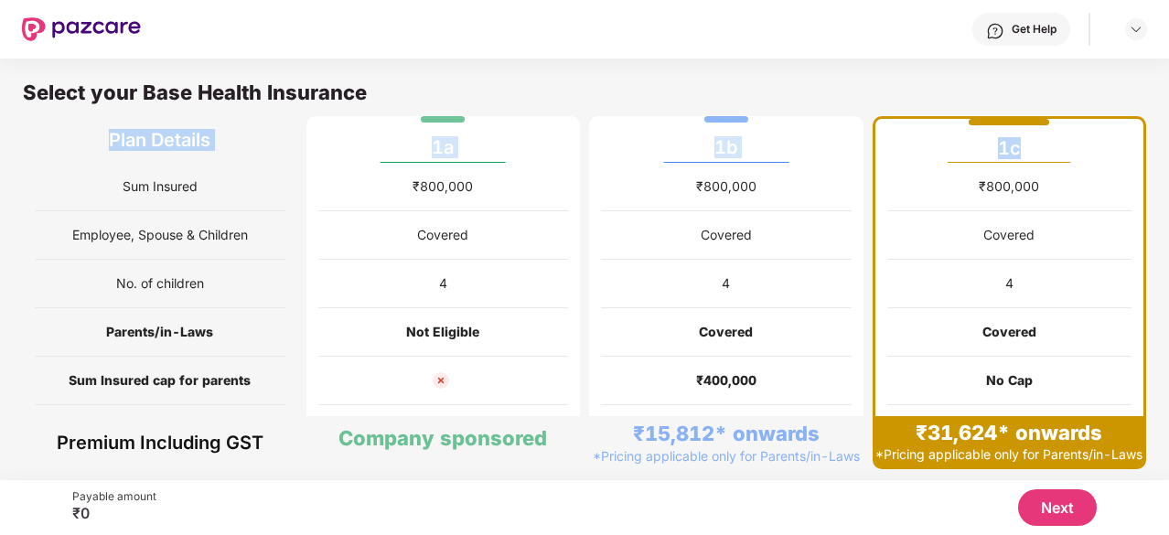
drag, startPoint x: 110, startPoint y: 140, endPoint x: 1133, endPoint y: 152, distance: 1023.4
click at [1133, 152] on div "Plan Details 1a 1b 1c" at bounding box center [584, 139] width 1123 height 47
click at [96, 145] on div "Plan Details" at bounding box center [160, 139] width 251 height 47
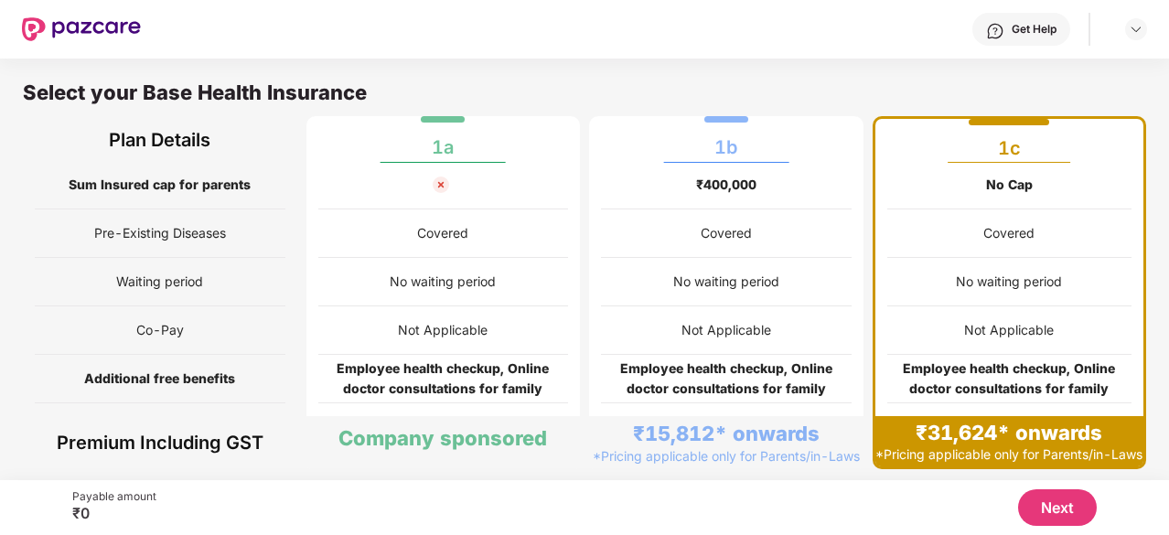
scroll to position [293, 0]
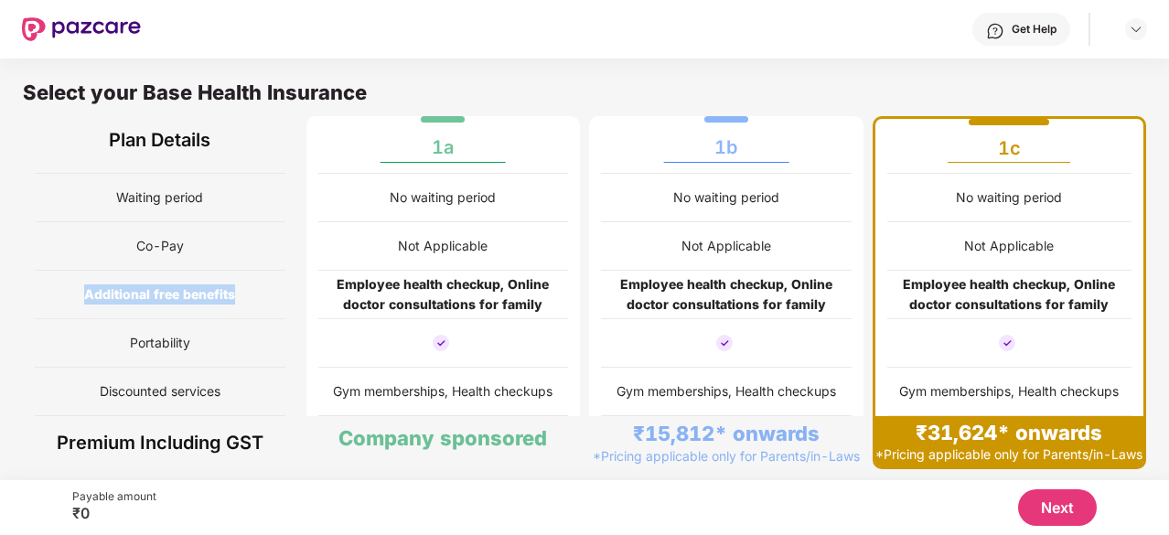
drag, startPoint x: 86, startPoint y: 277, endPoint x: 232, endPoint y: 273, distance: 146.4
click at [232, 277] on span "Additional free benefits" at bounding box center [159, 294] width 151 height 35
drag, startPoint x: 84, startPoint y: 277, endPoint x: 252, endPoint y: 278, distance: 168.3
click at [252, 278] on div "Additional free benefits" at bounding box center [160, 295] width 251 height 48
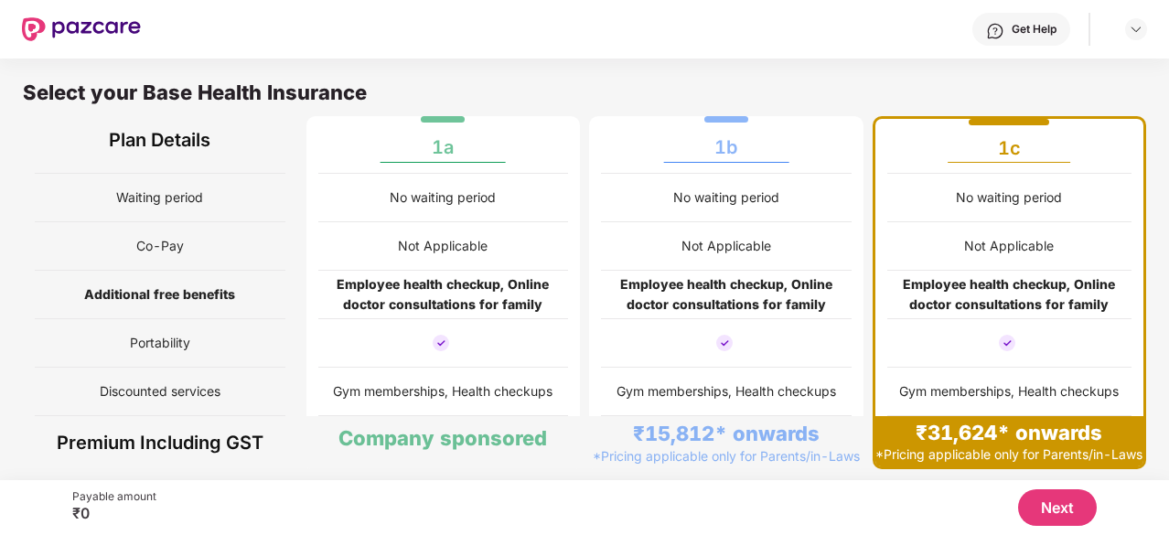
click at [432, 78] on div "Select your Base Health Insurance Plan Details 1a 1b 1c" at bounding box center [584, 110] width 1169 height 106
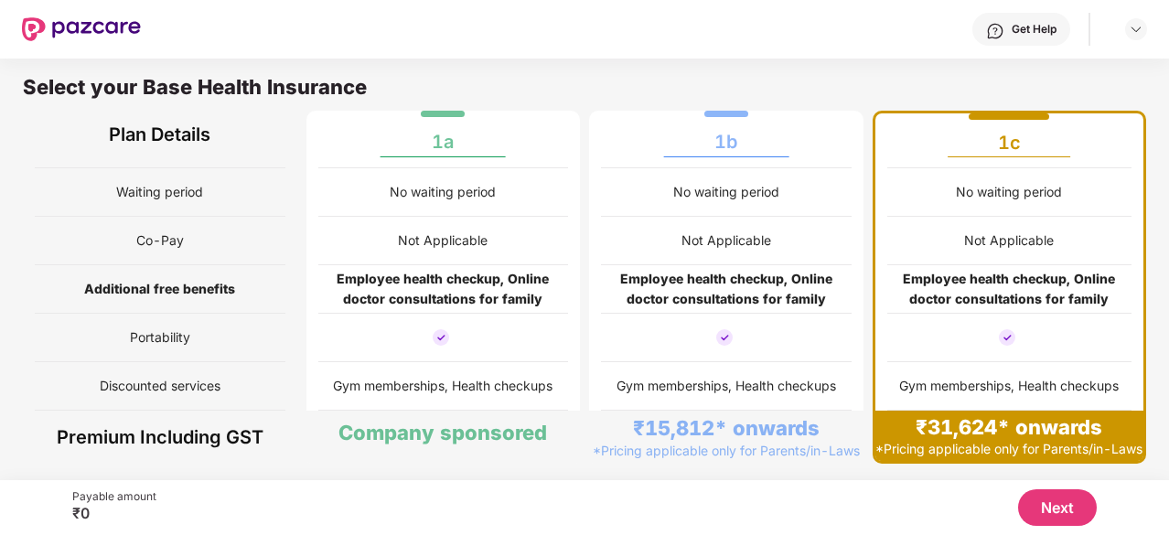
scroll to position [9, 0]
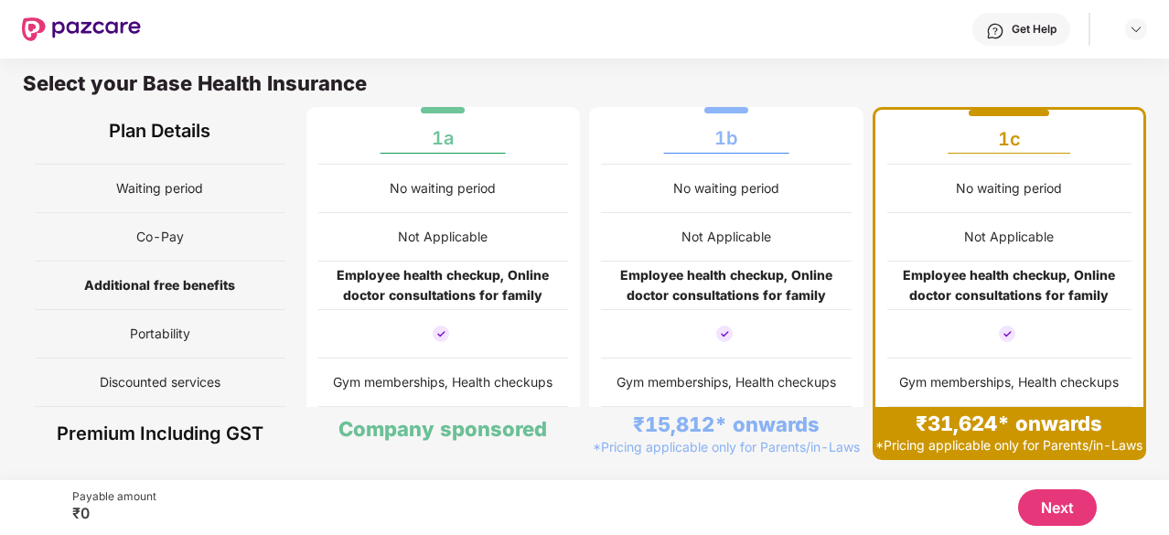
drag, startPoint x: 80, startPoint y: 273, endPoint x: 17, endPoint y: 272, distance: 62.2
click at [17, 272] on div "Sum Insured Employee, Spouse & Children No. of children Parents/in-Laws Sum Ins…" at bounding box center [584, 140] width 1169 height 533
click at [359, 165] on div "No waiting period" at bounding box center [443, 189] width 249 height 48
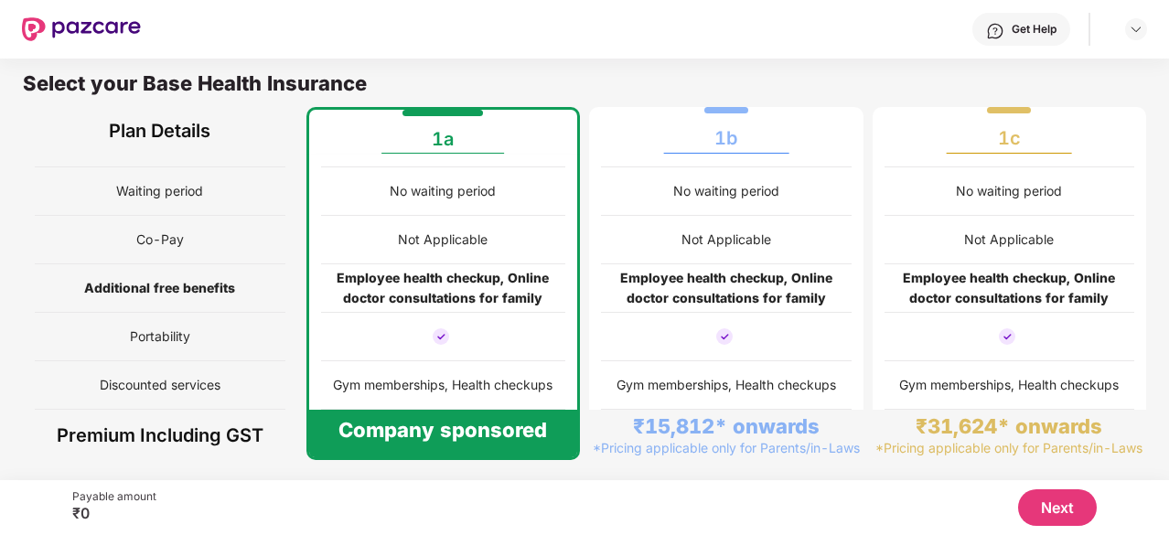
scroll to position [273, 0]
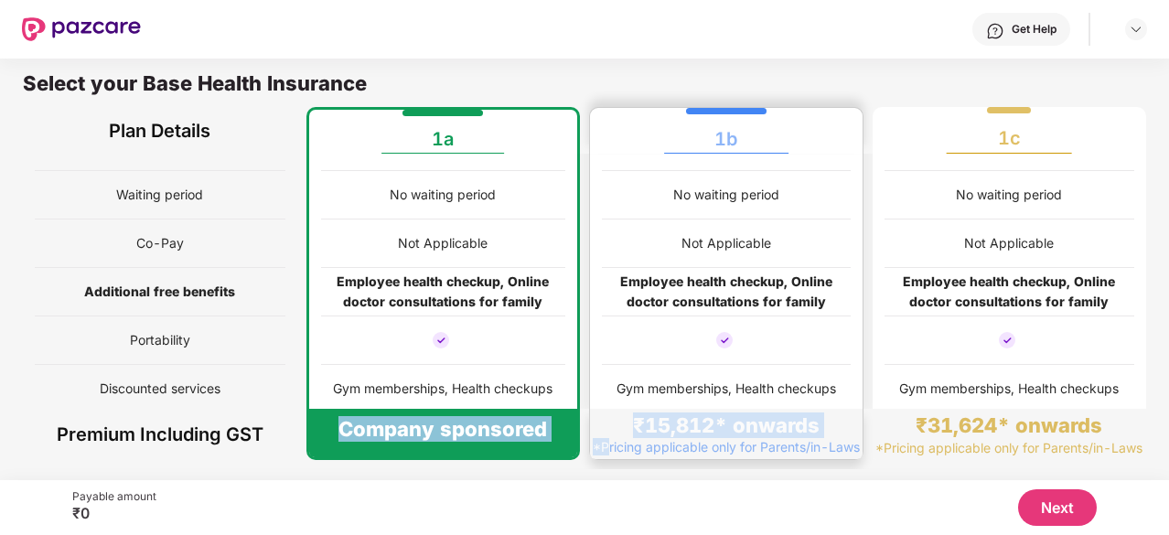
drag, startPoint x: 342, startPoint y: 427, endPoint x: 604, endPoint y: 422, distance: 261.6
click at [604, 422] on div "Premium Including GST Company sponsored ₹15,812* onwards *Pricing applicable on…" at bounding box center [584, 434] width 1123 height 51
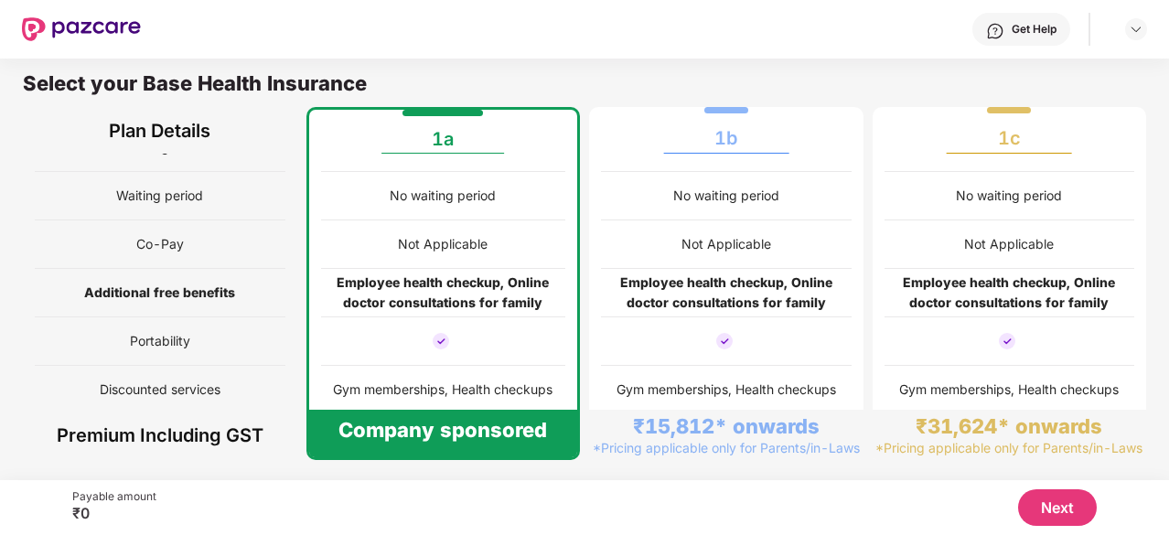
click at [443, 175] on div "No waiting period" at bounding box center [443, 196] width 245 height 48
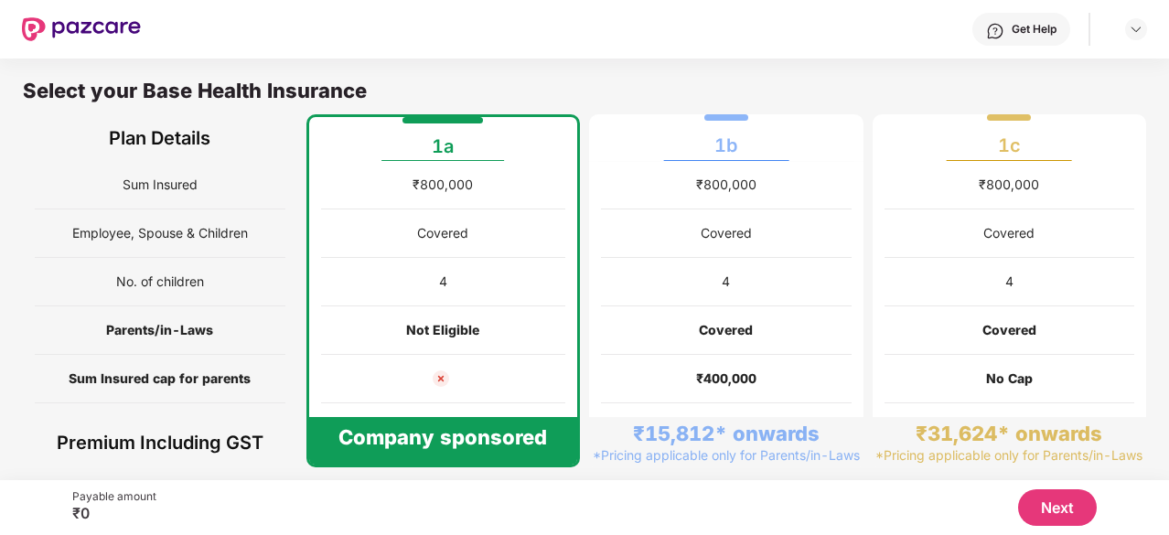
scroll to position [0, 0]
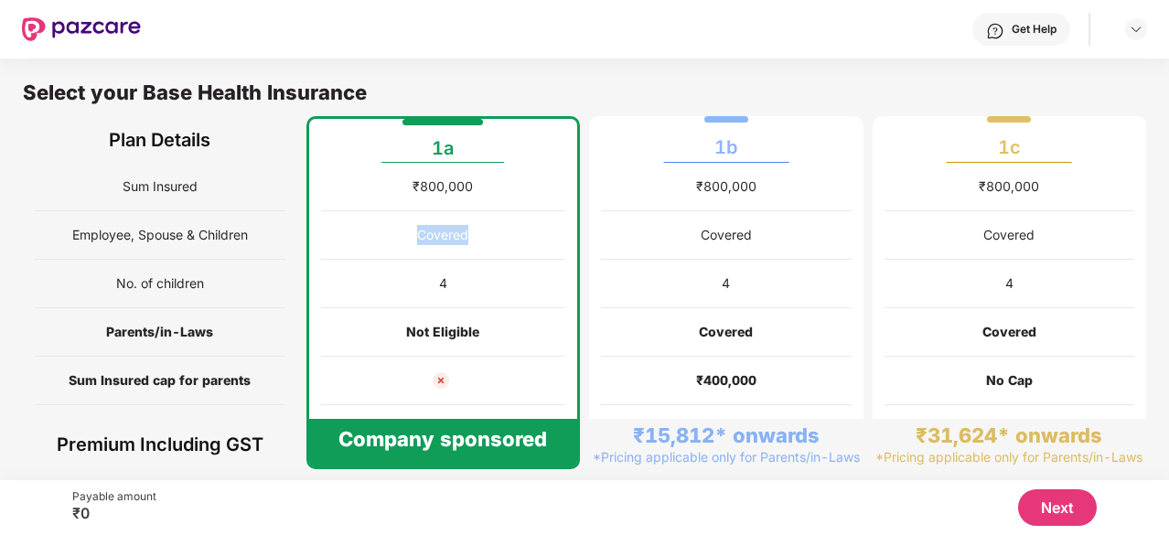
drag, startPoint x: 419, startPoint y: 233, endPoint x: 477, endPoint y: 229, distance: 58.7
click at [477, 229] on div "Covered" at bounding box center [443, 235] width 245 height 48
drag, startPoint x: 477, startPoint y: 229, endPoint x: 409, endPoint y: 230, distance: 68.6
click at [409, 230] on div "Covered" at bounding box center [443, 235] width 245 height 48
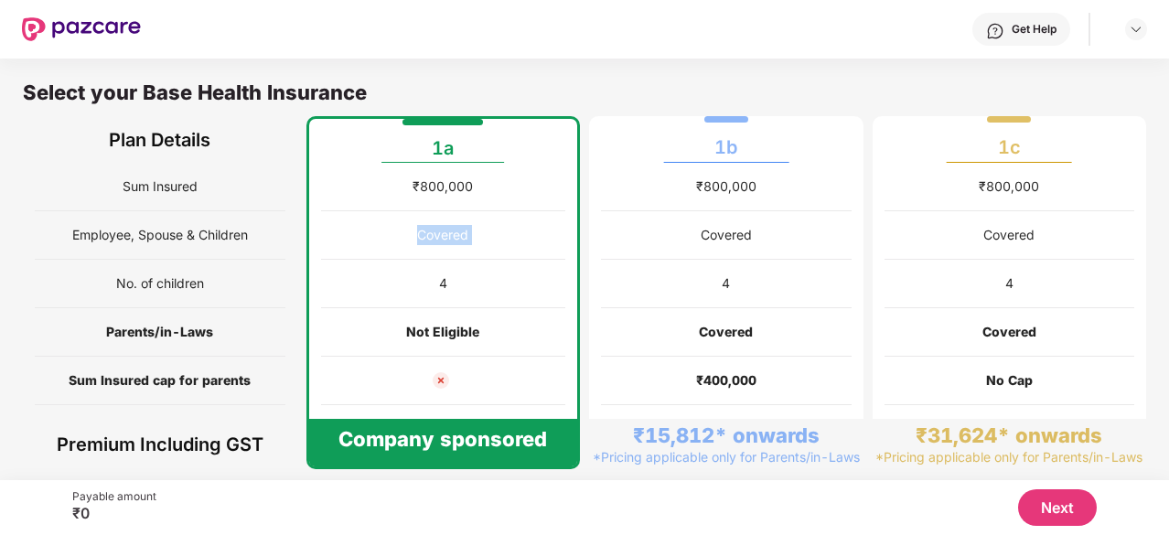
click at [408, 226] on div "Covered" at bounding box center [443, 235] width 245 height 48
click at [411, 226] on div "Covered" at bounding box center [443, 235] width 245 height 48
drag, startPoint x: 419, startPoint y: 226, endPoint x: 496, endPoint y: 226, distance: 76.8
click at [496, 226] on div "Covered" at bounding box center [443, 235] width 245 height 48
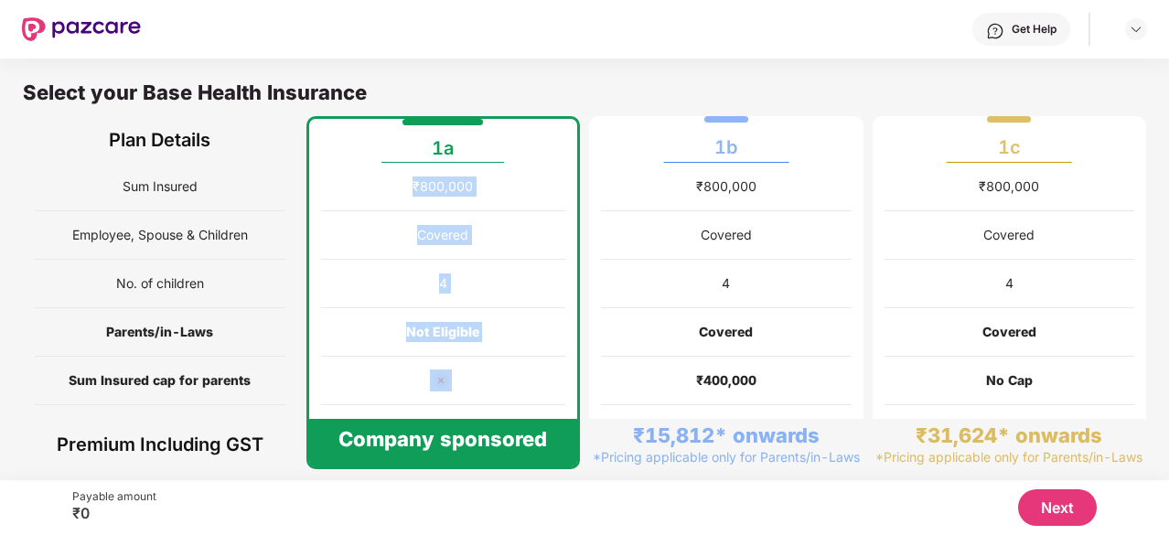
drag, startPoint x: 412, startPoint y: 185, endPoint x: 503, endPoint y: 382, distance: 217.3
click at [500, 398] on div "₹800,000 Covered 4 Not Eligible Covered No waiting period Not Applicable Employ…" at bounding box center [443, 429] width 274 height 533
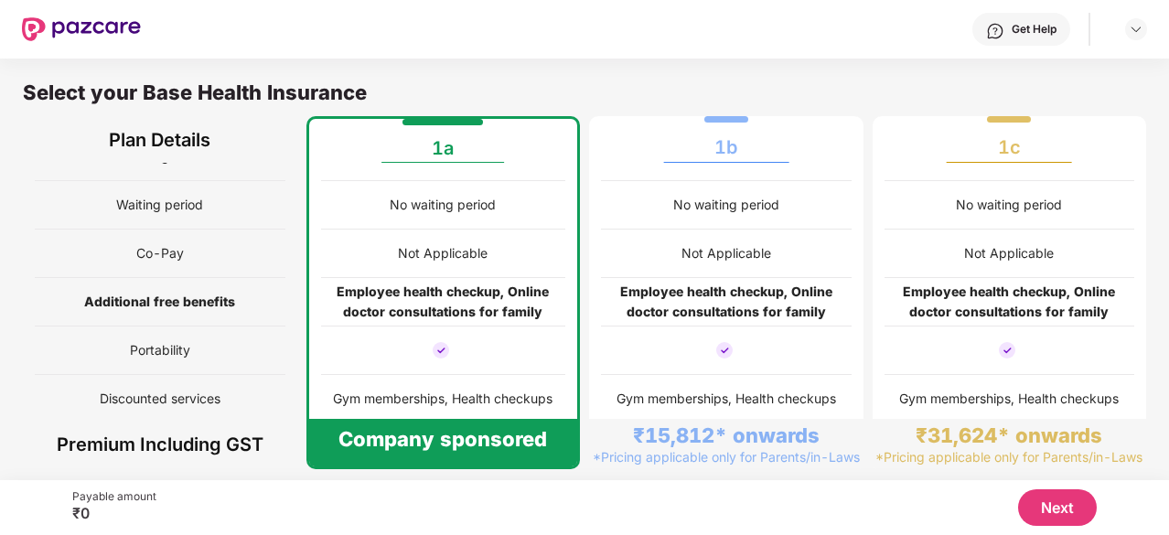
click at [480, 312] on div "Employee health checkup, Online doctor consultations for family" at bounding box center [443, 302] width 245 height 40
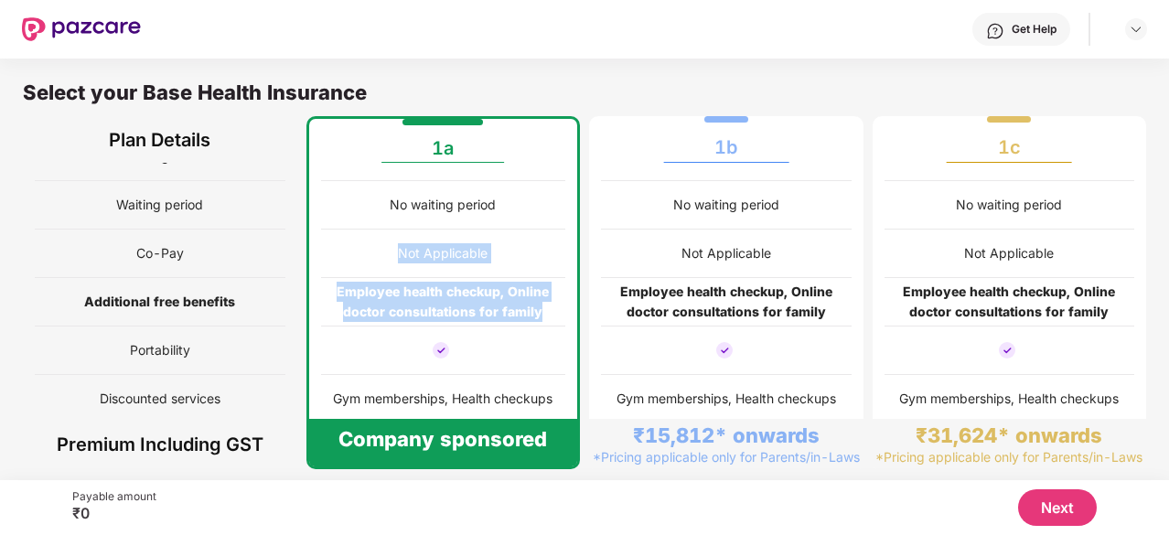
drag, startPoint x: 536, startPoint y: 308, endPoint x: 386, endPoint y: 237, distance: 166.1
click at [386, 237] on div "₹800,000 Covered 4 Not Eligible Covered No waiting period Not Applicable Employ…" at bounding box center [443, 156] width 274 height 533
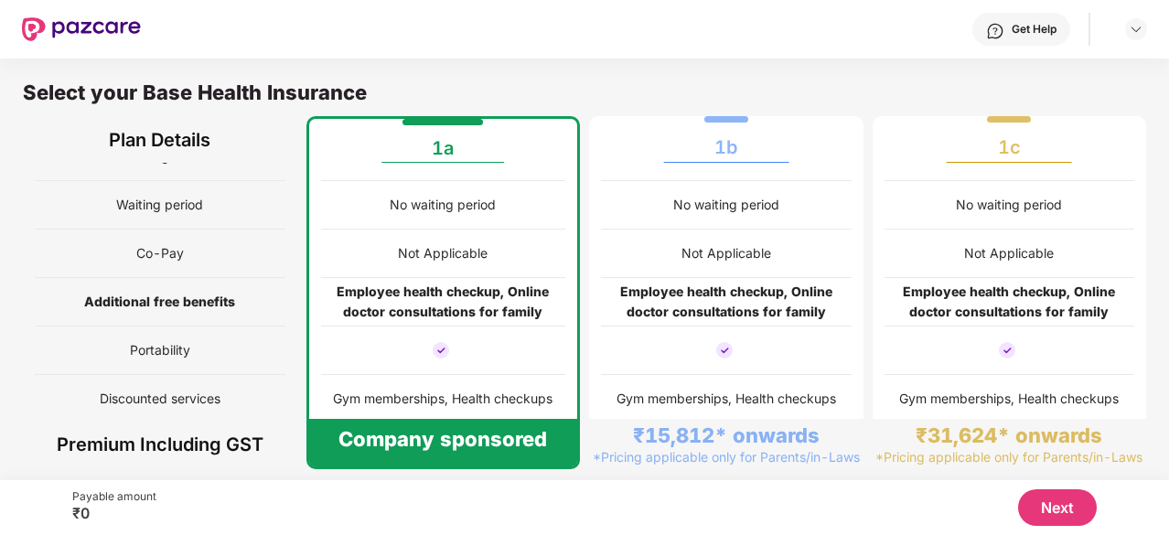
click at [402, 226] on div "No waiting period" at bounding box center [443, 205] width 245 height 48
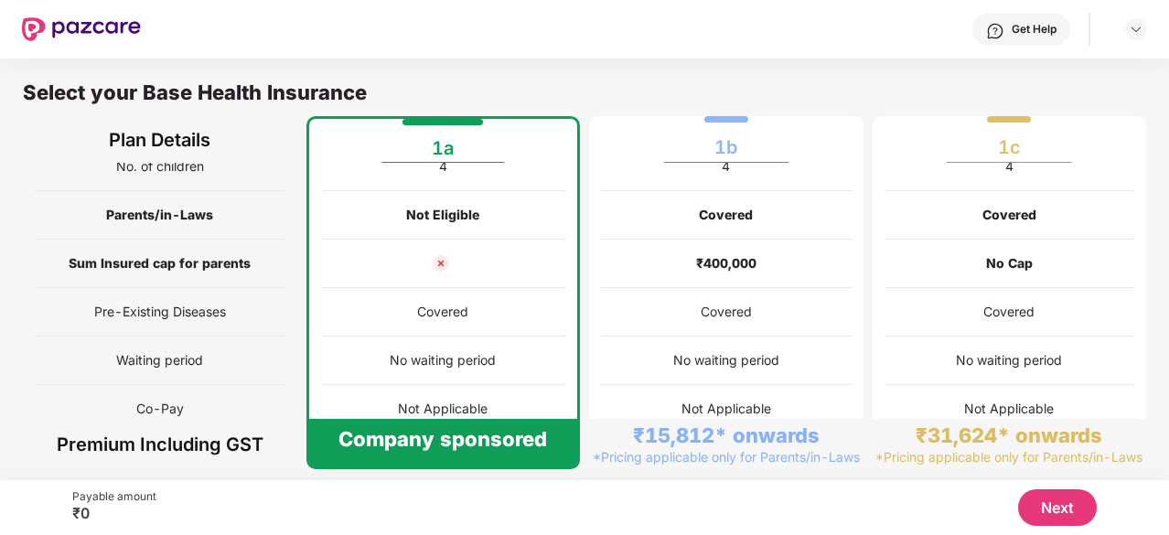
scroll to position [0, 0]
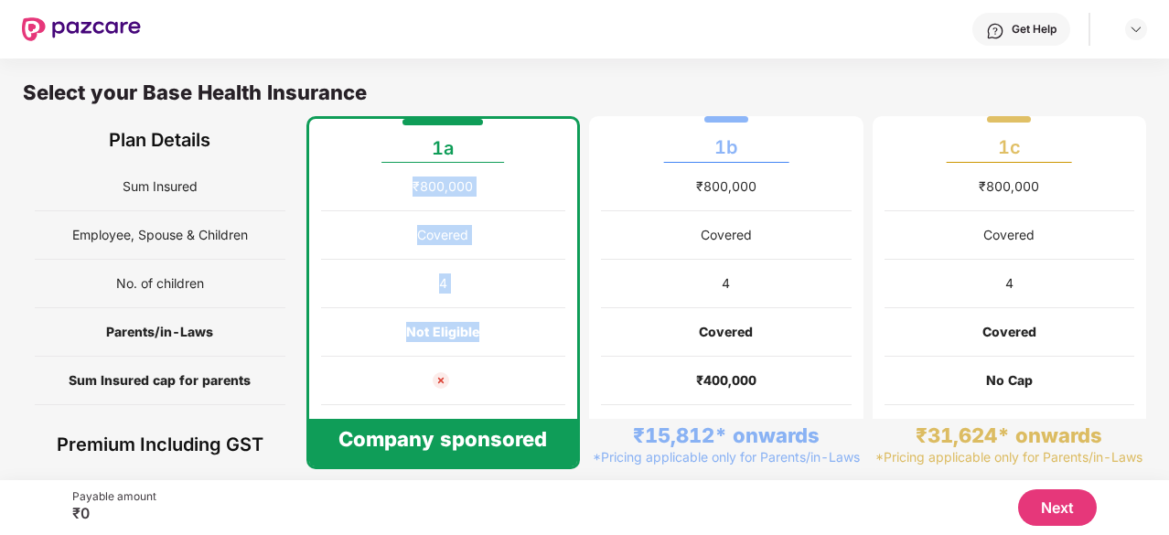
drag, startPoint x: 413, startPoint y: 183, endPoint x: 484, endPoint y: 347, distance: 178.2
click at [483, 348] on div "₹800,000 Covered 4 Not Eligible Covered No waiting period Not Applicable Employ…" at bounding box center [443, 429] width 274 height 533
click at [488, 335] on div "Not Eligible" at bounding box center [443, 332] width 245 height 48
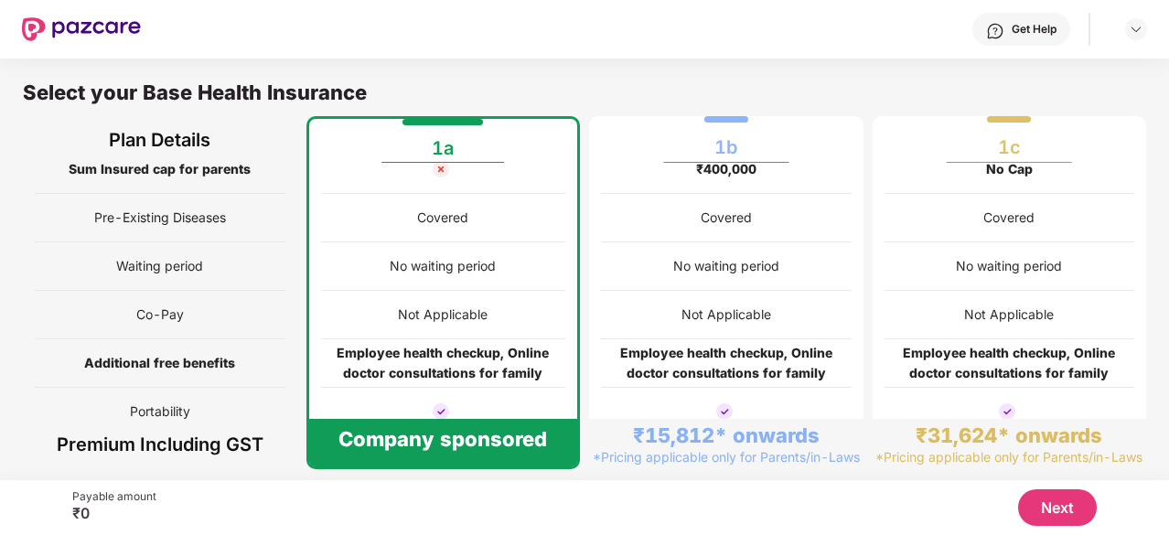
scroll to position [273, 0]
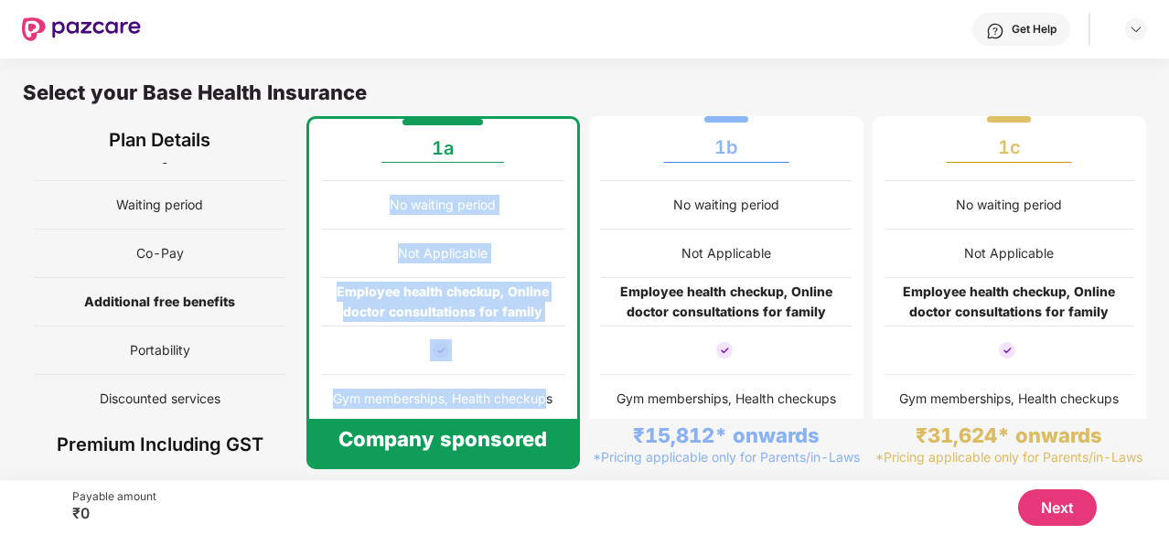
drag, startPoint x: 549, startPoint y: 392, endPoint x: 358, endPoint y: 208, distance: 265.2
click at [325, 213] on div "₹800,000 Covered 4 Not Eligible Covered No waiting period Not Applicable Employ…" at bounding box center [443, 156] width 274 height 533
click at [412, 195] on div "No waiting period" at bounding box center [443, 205] width 106 height 20
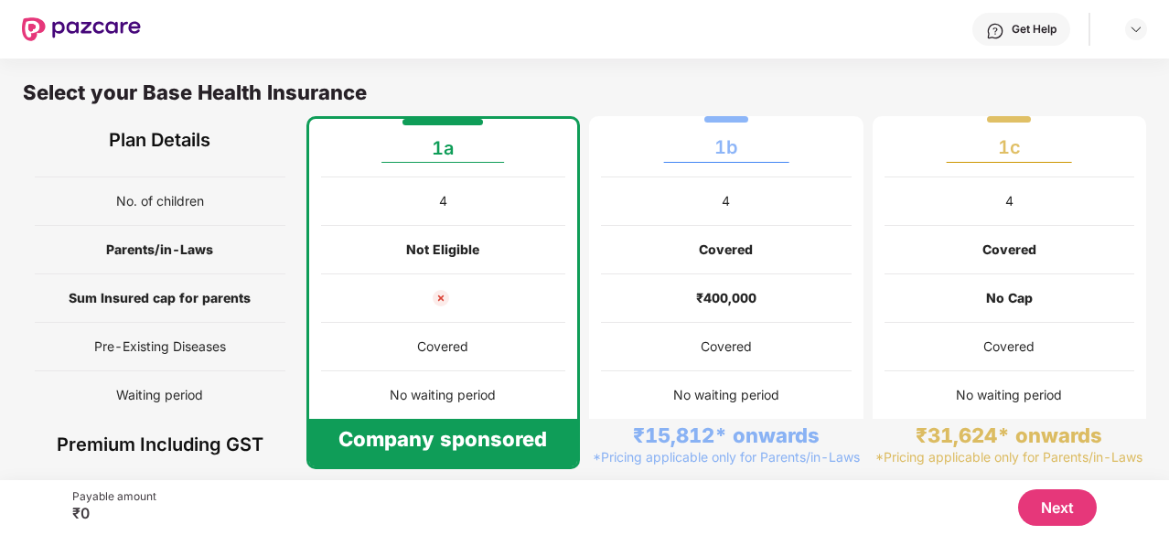
scroll to position [0, 0]
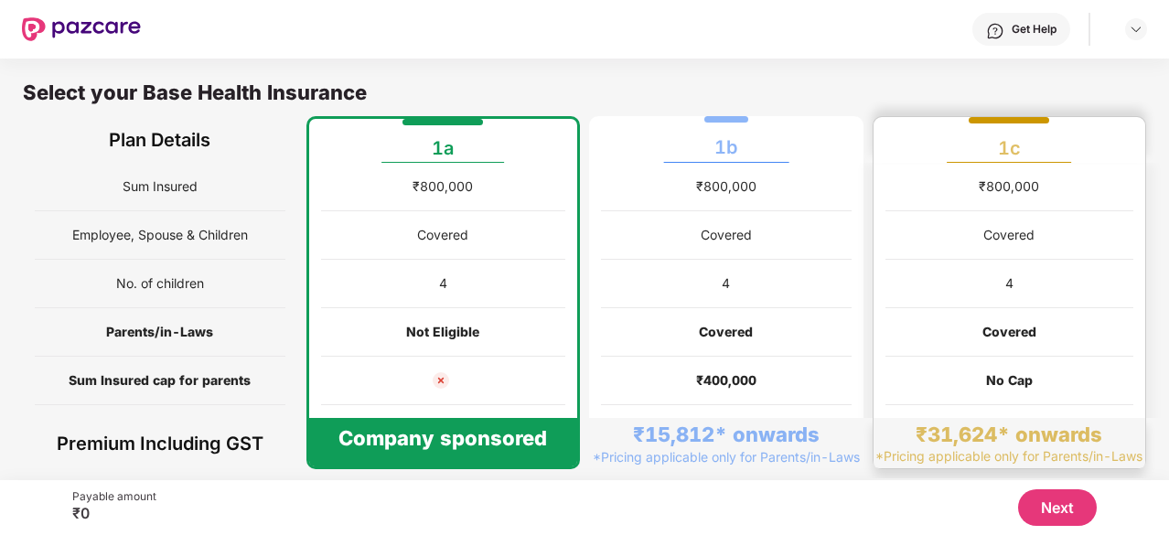
click at [1010, 191] on div "₹800,000" at bounding box center [1009, 187] width 60 height 20
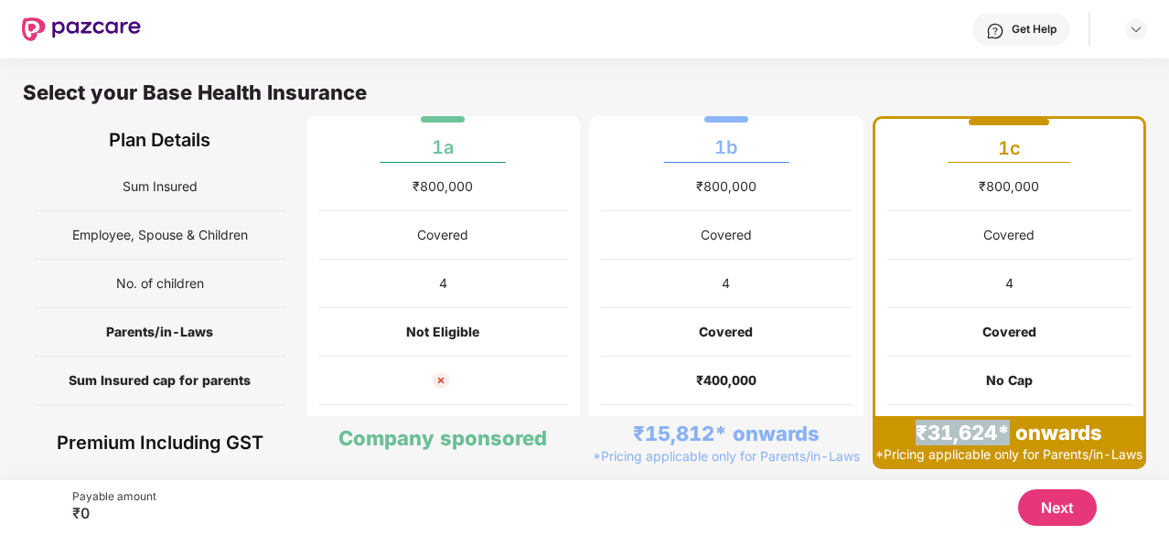
drag, startPoint x: 917, startPoint y: 416, endPoint x: 1000, endPoint y: 401, distance: 84.5
click at [1000, 416] on div "₹31,624* onwards *Pricing applicable only for Parents/in-Laws" at bounding box center [1009, 441] width 269 height 50
click at [938, 167] on div "₹800,000" at bounding box center [1009, 187] width 245 height 48
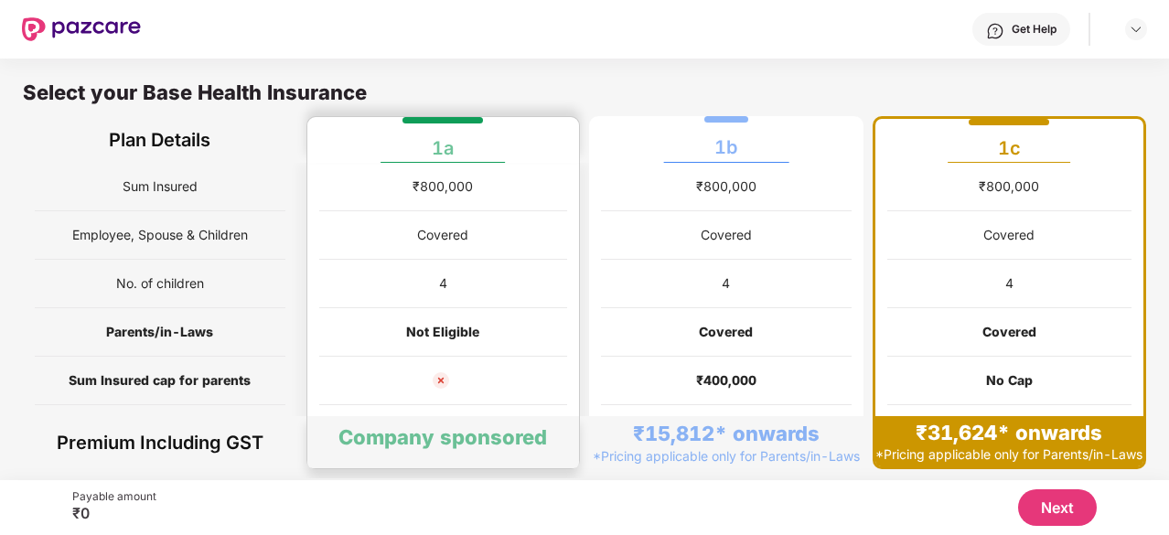
click at [399, 211] on div "Covered" at bounding box center [443, 235] width 249 height 48
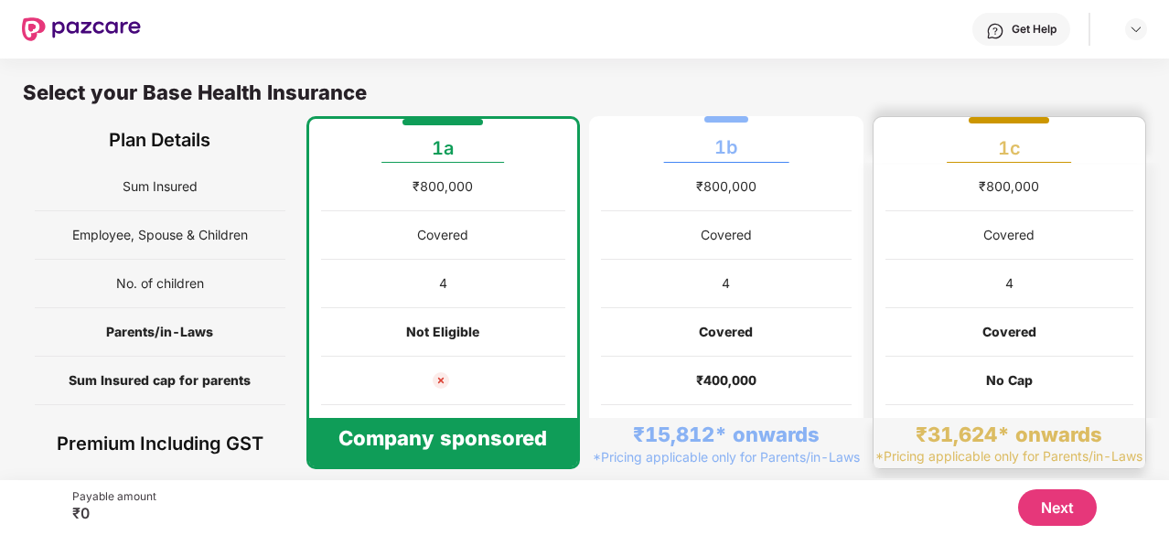
click at [1090, 235] on div "Covered" at bounding box center [1009, 235] width 249 height 48
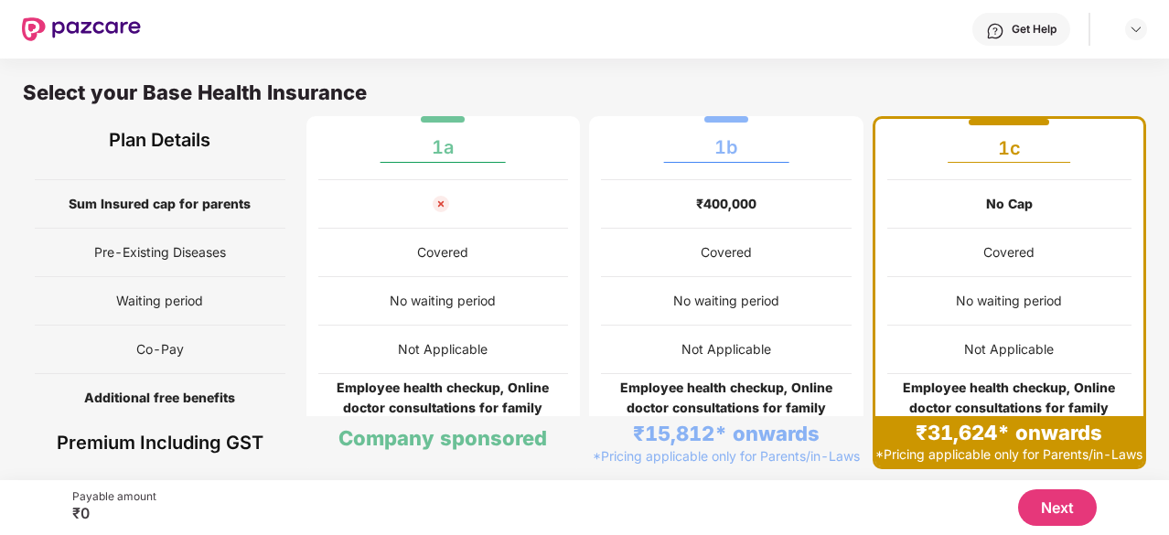
scroll to position [274, 0]
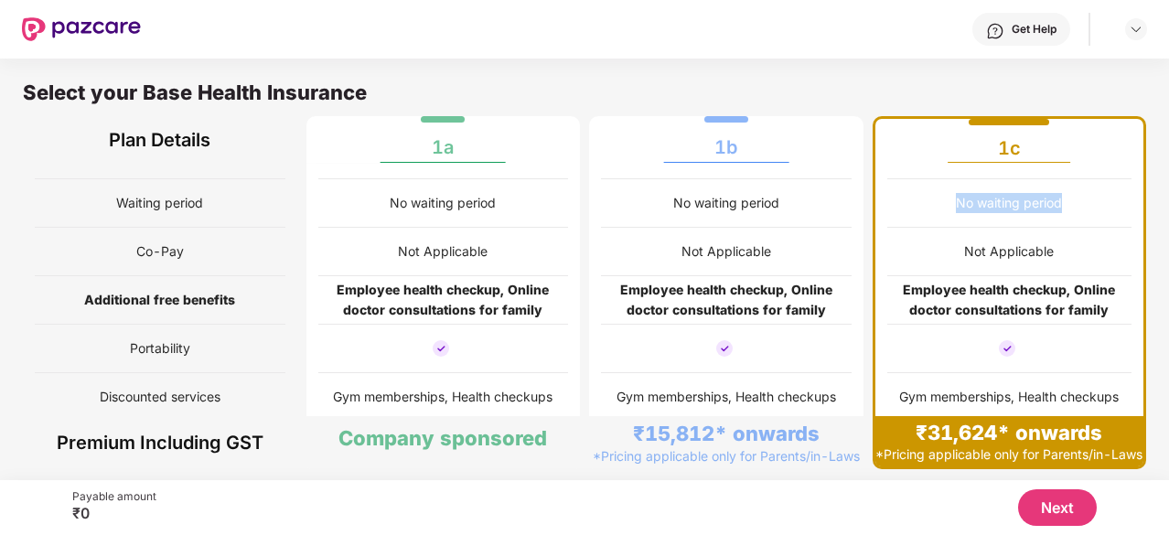
drag, startPoint x: 973, startPoint y: 202, endPoint x: 1096, endPoint y: 193, distance: 122.9
click at [1096, 193] on div "No waiting period" at bounding box center [1009, 203] width 245 height 48
click at [1074, 200] on div "No waiting period" at bounding box center [1009, 203] width 245 height 48
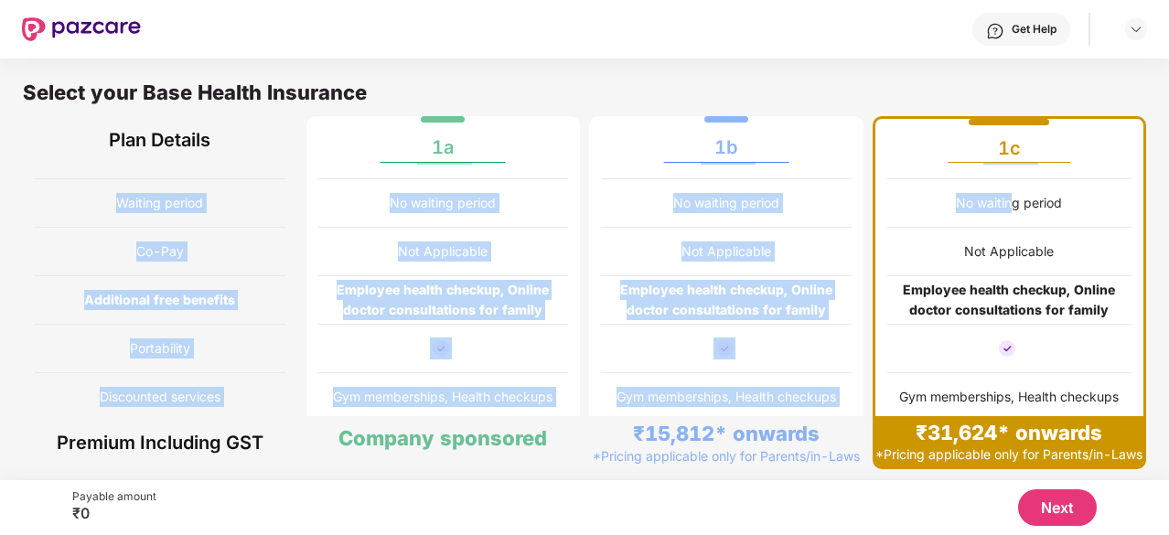
drag, startPoint x: 102, startPoint y: 202, endPoint x: 1091, endPoint y: 211, distance: 988.6
click at [1013, 207] on div "Sum Insured Employee, Spouse & Children No. of children Parents/in-Laws Sum Ins…" at bounding box center [584, 154] width 1123 height 533
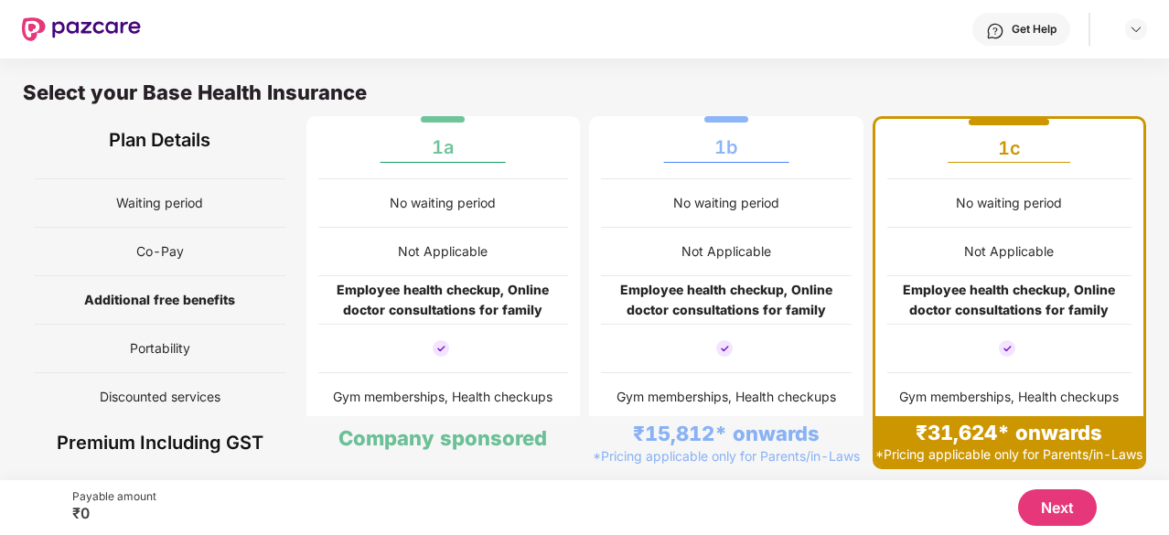
click at [1092, 211] on div "No waiting period" at bounding box center [1009, 203] width 245 height 48
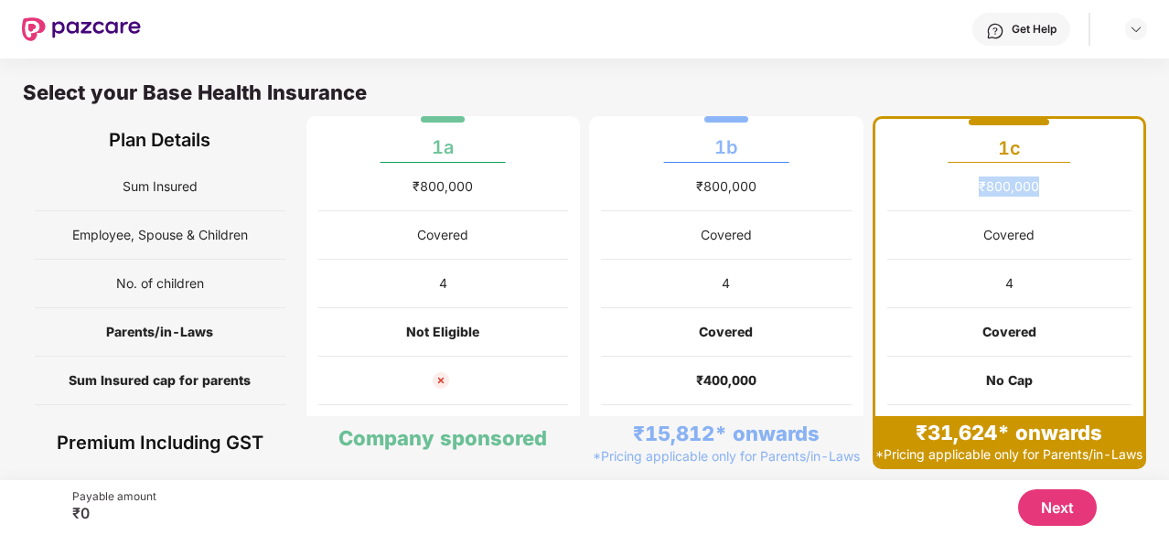
drag, startPoint x: 977, startPoint y: 187, endPoint x: 1033, endPoint y: 181, distance: 57.1
click at [1033, 181] on div "₹800,000" at bounding box center [1009, 187] width 60 height 20
click at [1021, 200] on div "₹800,000" at bounding box center [1009, 187] width 245 height 48
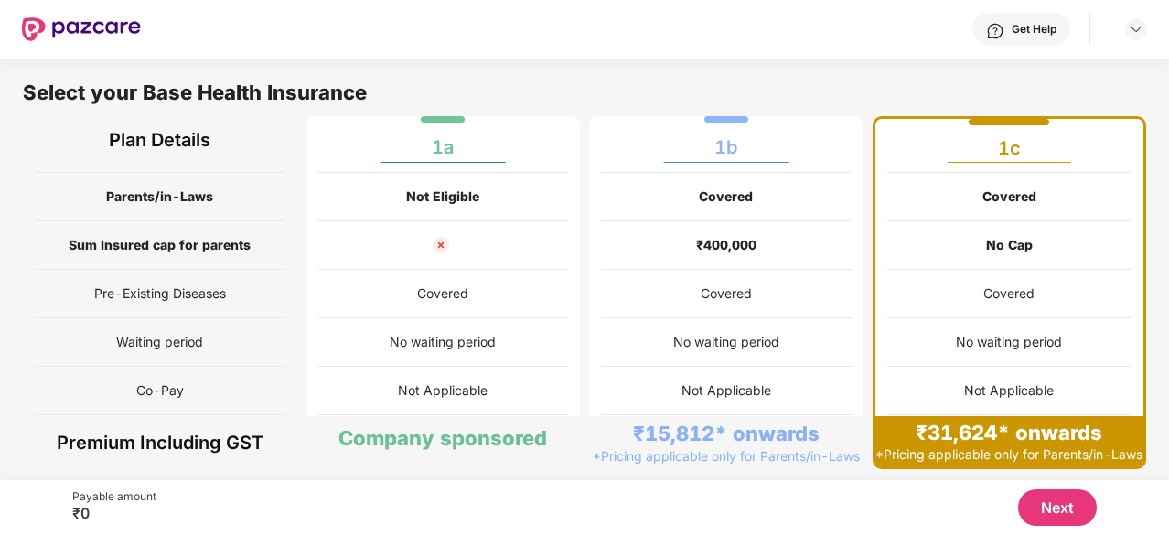
scroll to position [293, 0]
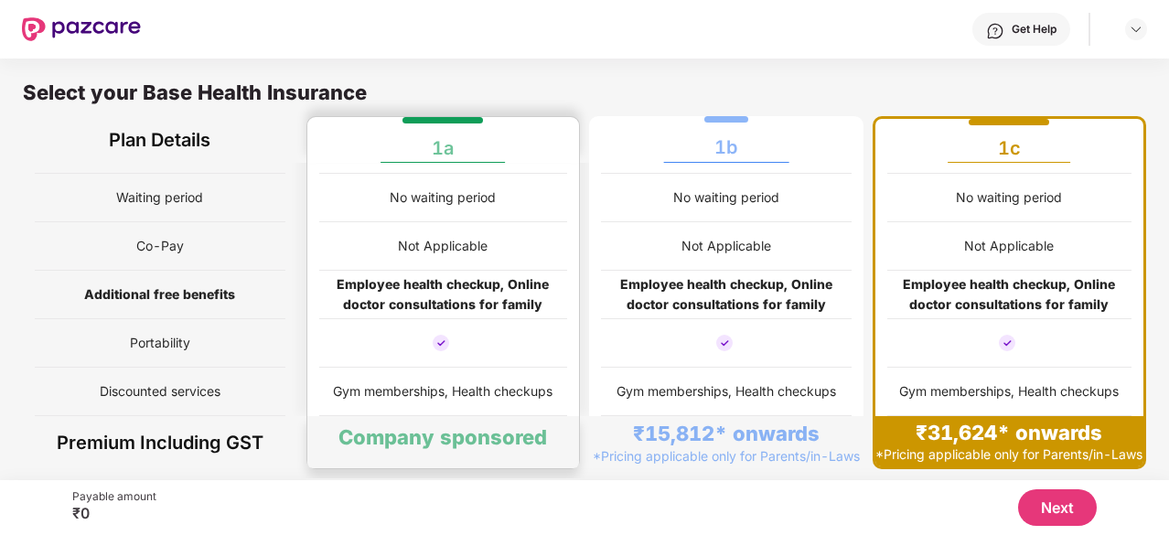
click at [358, 158] on div "1a" at bounding box center [443, 140] width 249 height 46
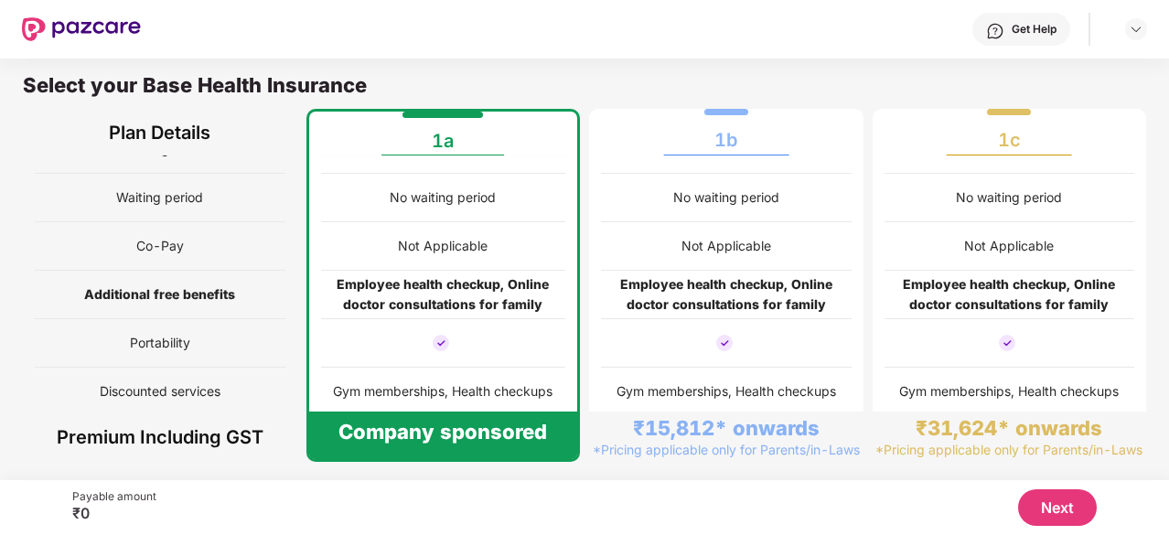
scroll to position [9, 0]
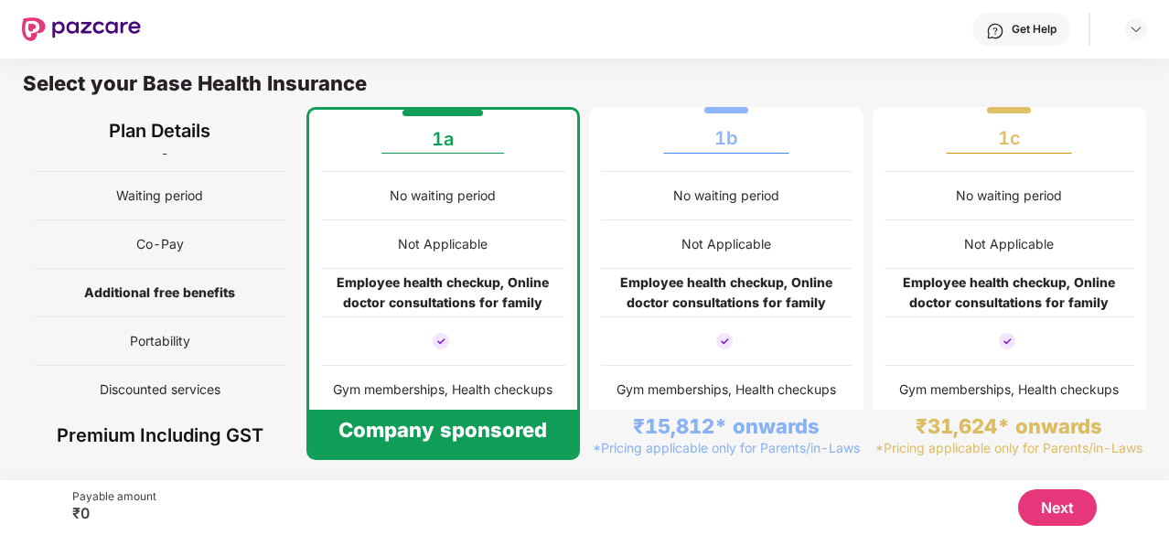
click at [1049, 510] on button "Next" at bounding box center [1057, 507] width 79 height 37
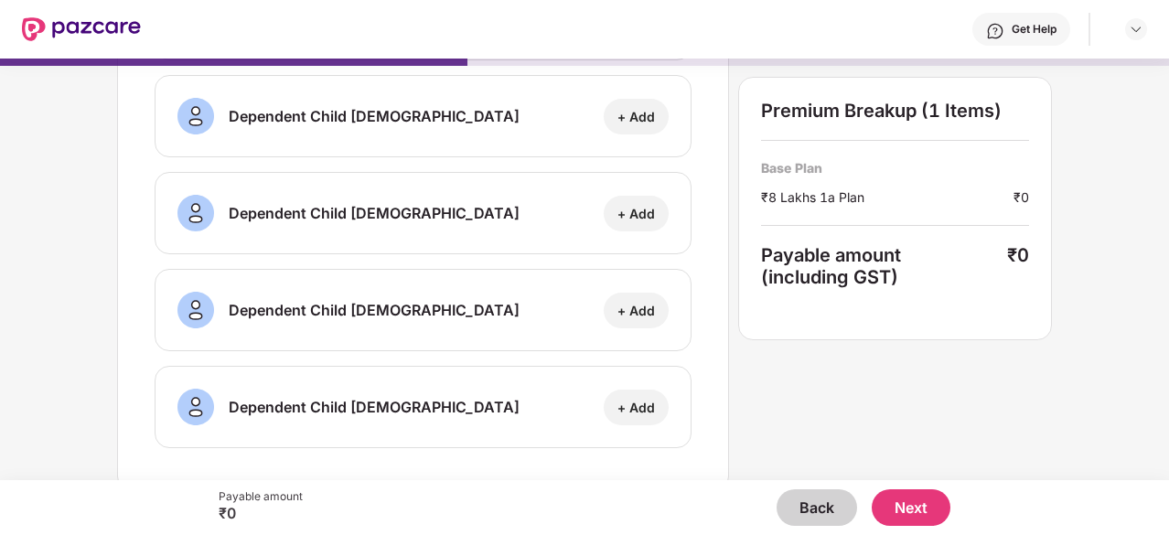
scroll to position [305, 0]
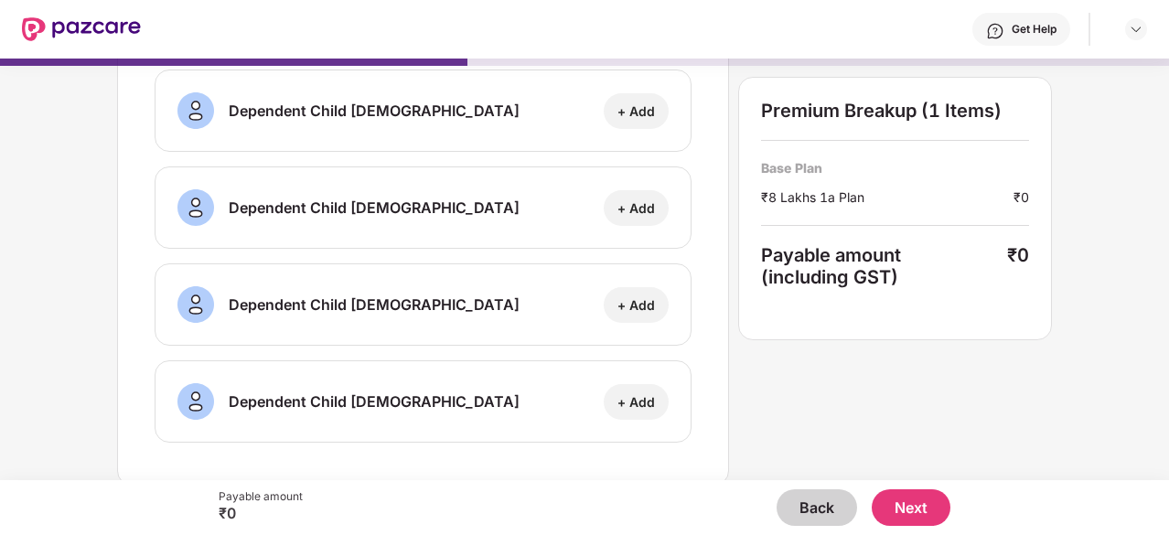
click at [921, 495] on button "Next" at bounding box center [911, 507] width 79 height 37
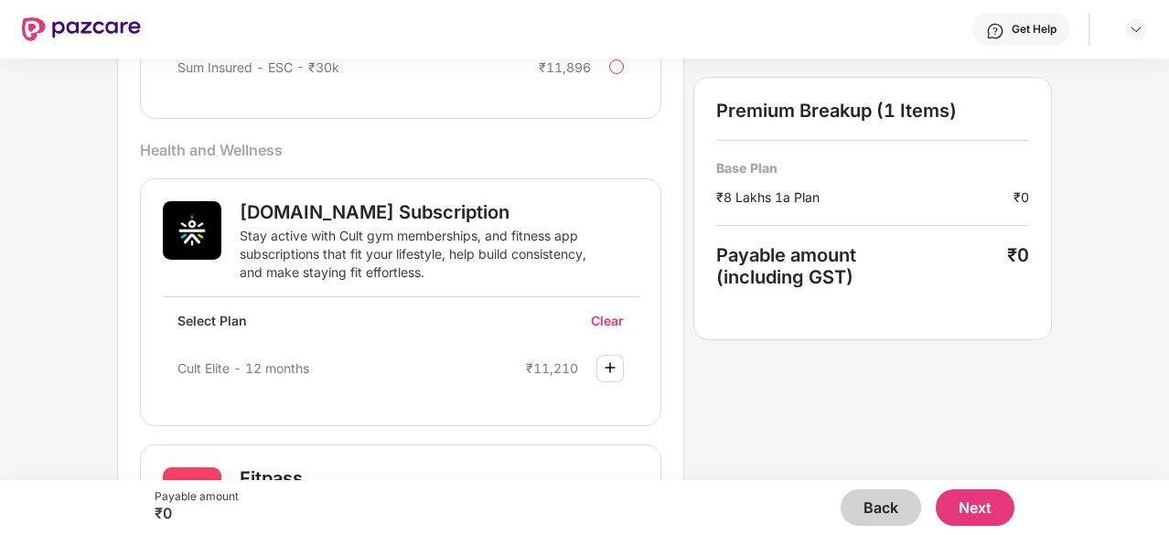
scroll to position [1158, 0]
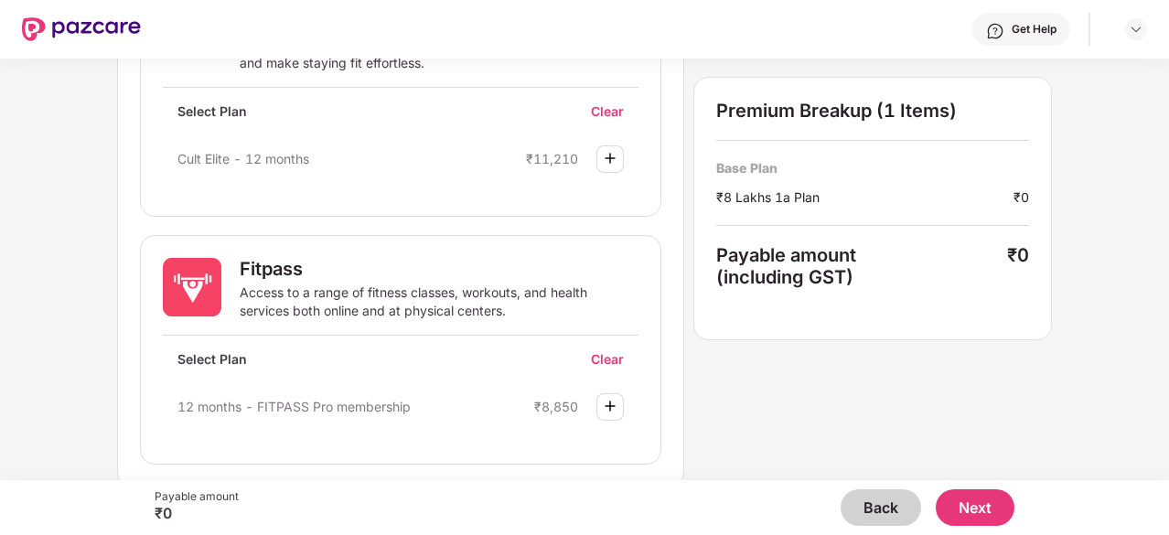
click at [988, 504] on button "Next" at bounding box center [975, 507] width 79 height 37
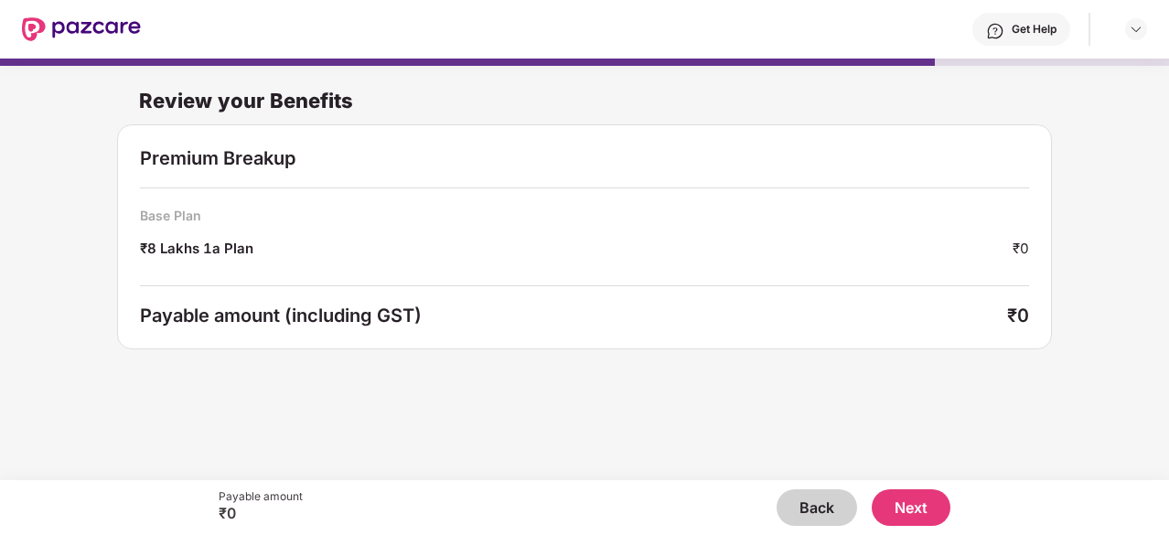
click at [907, 506] on button "Next" at bounding box center [911, 507] width 79 height 37
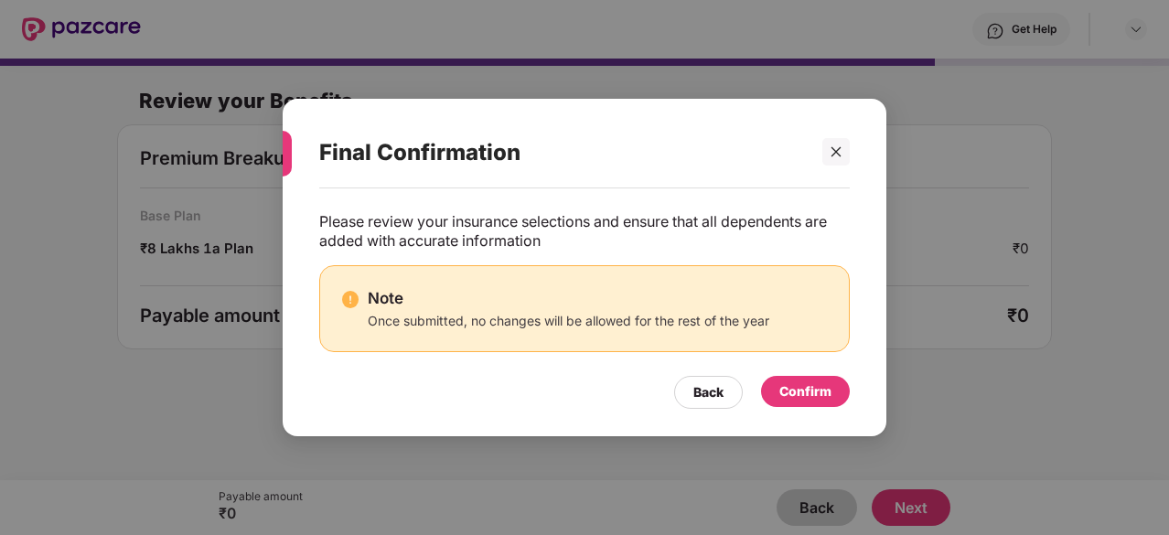
click at [807, 387] on div "Confirm" at bounding box center [805, 391] width 52 height 20
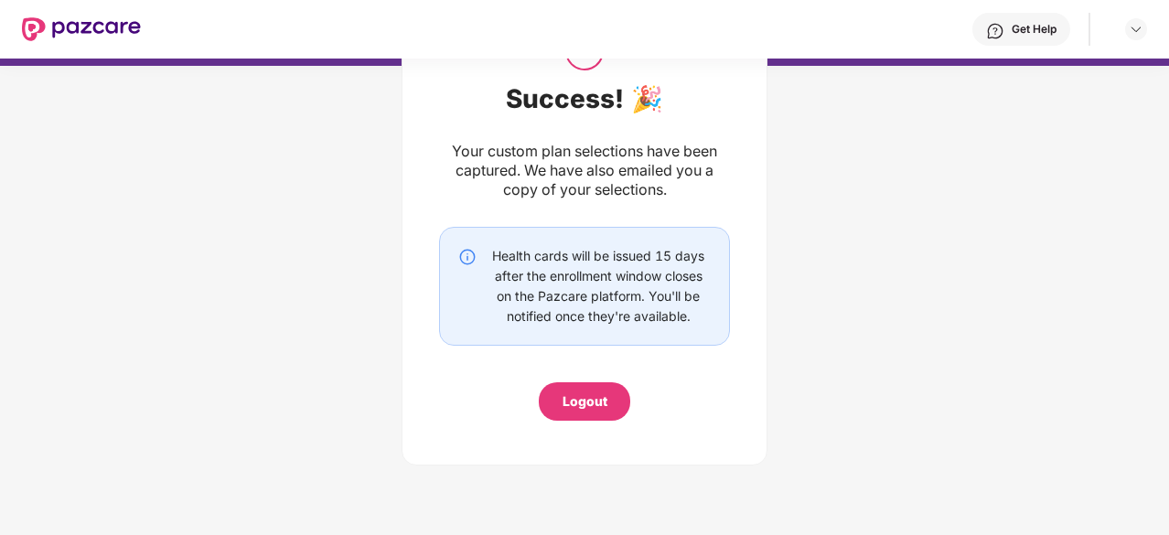
scroll to position [102, 0]
click at [589, 387] on div "Logout" at bounding box center [584, 399] width 91 height 38
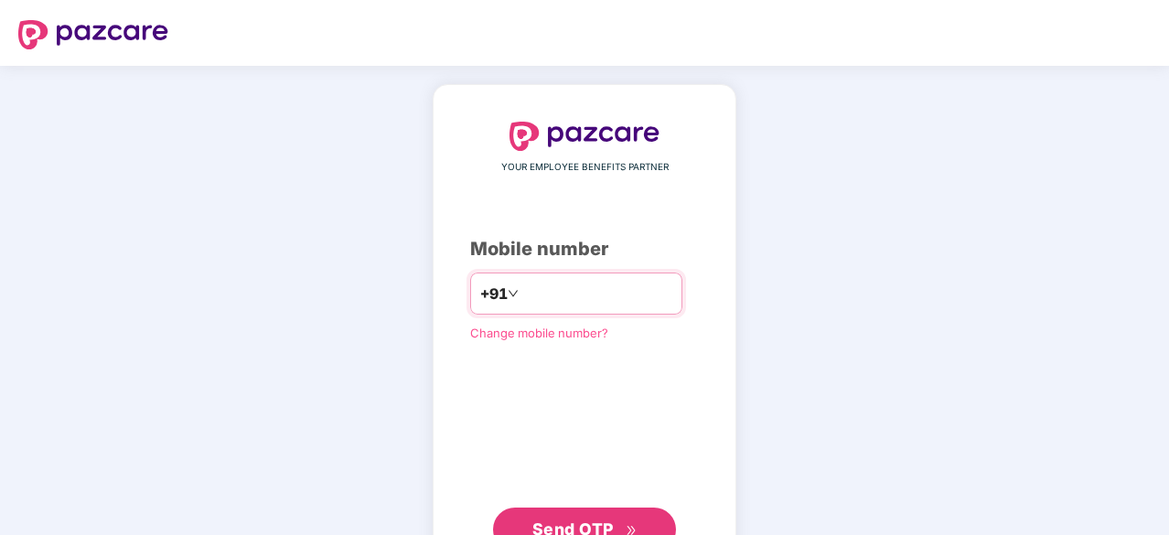
click at [562, 299] on input "number" at bounding box center [597, 293] width 150 height 29
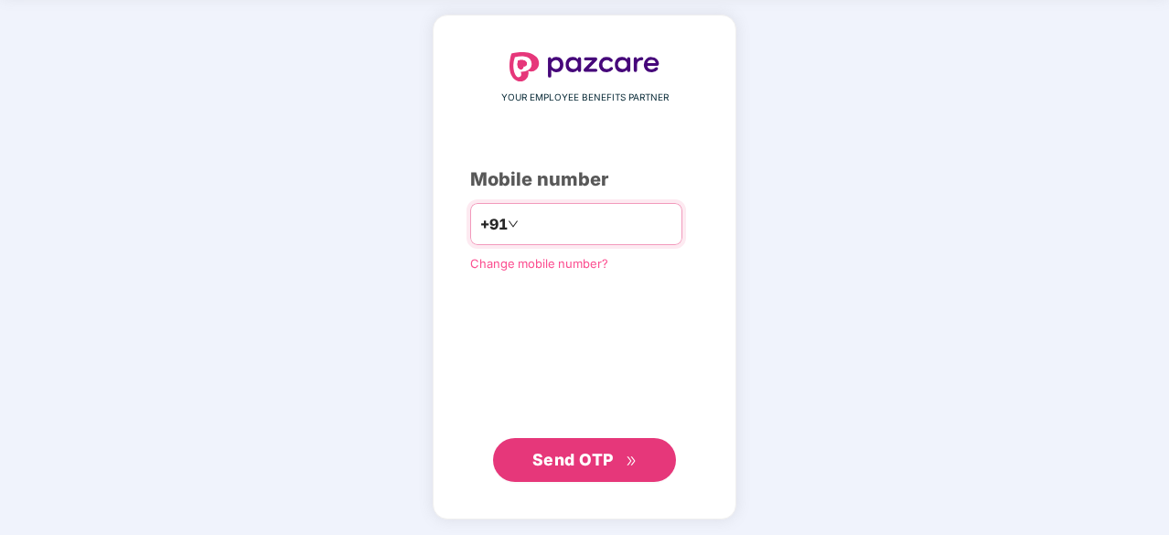
type input "**********"
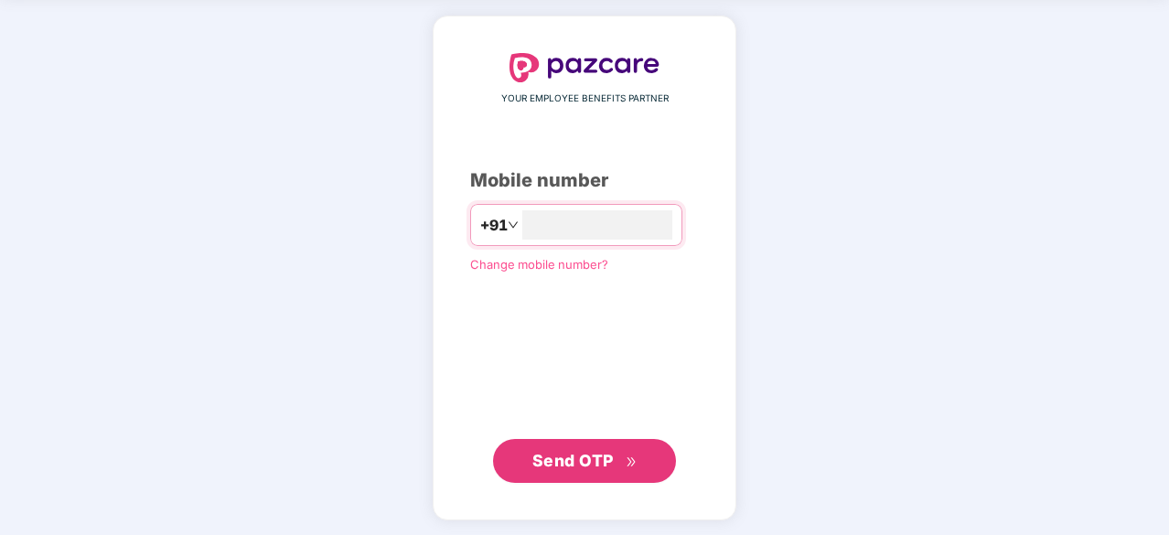
click at [619, 444] on button "Send OTP" at bounding box center [584, 461] width 183 height 44
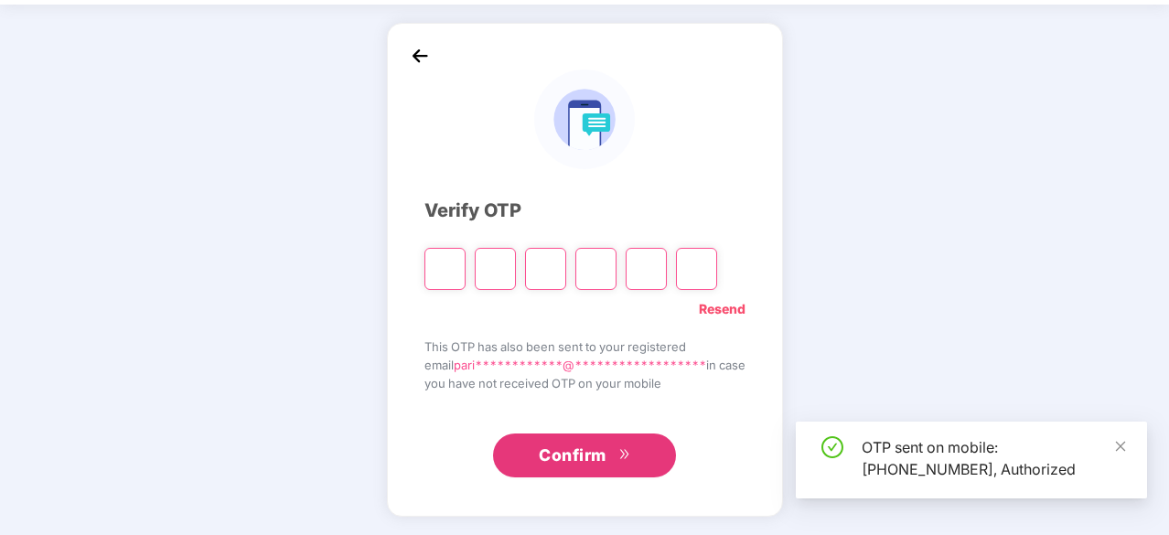
scroll to position [60, 0]
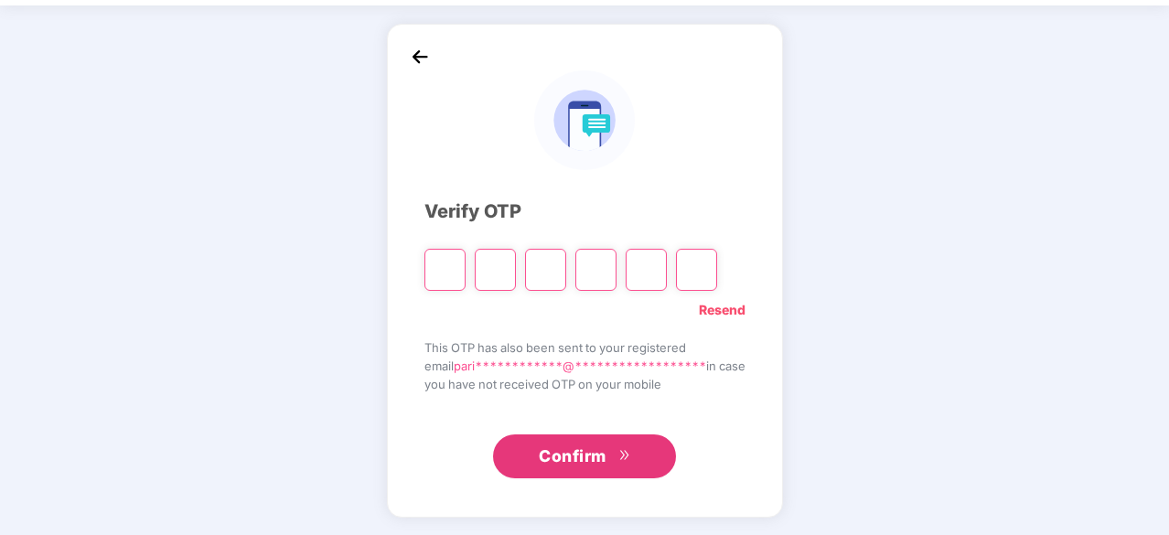
type input "*"
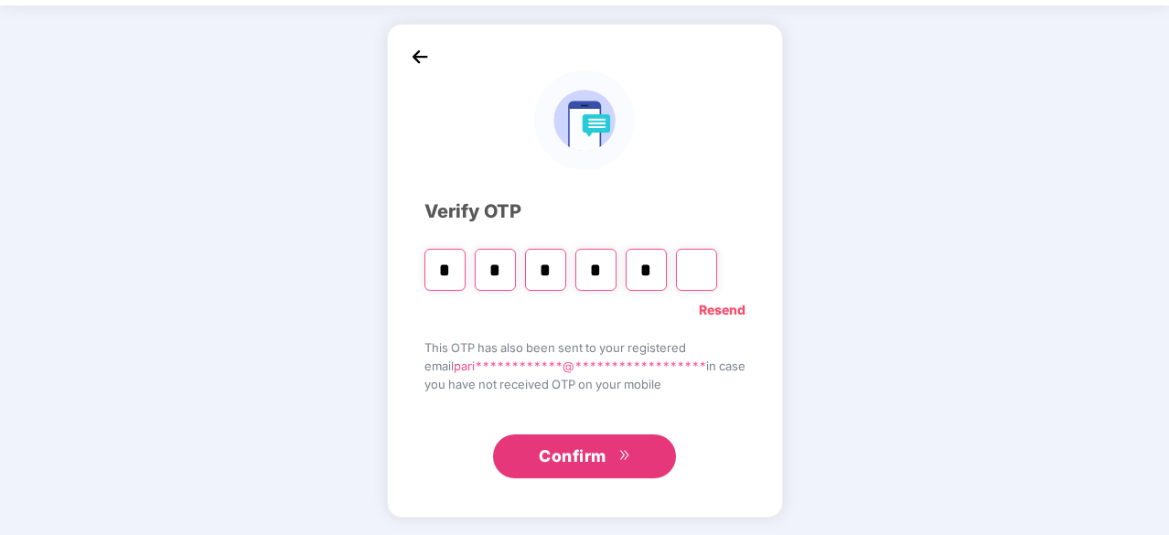
type input "*"
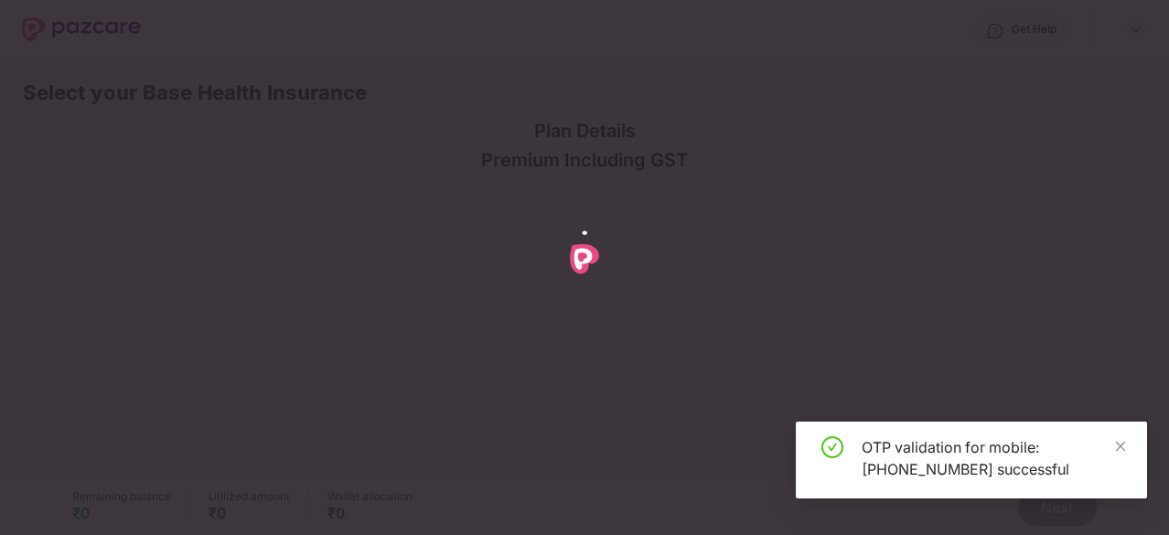
scroll to position [0, 0]
click at [1121, 445] on icon "close" at bounding box center [1121, 446] width 10 height 10
